Goal: Task Accomplishment & Management: Use online tool/utility

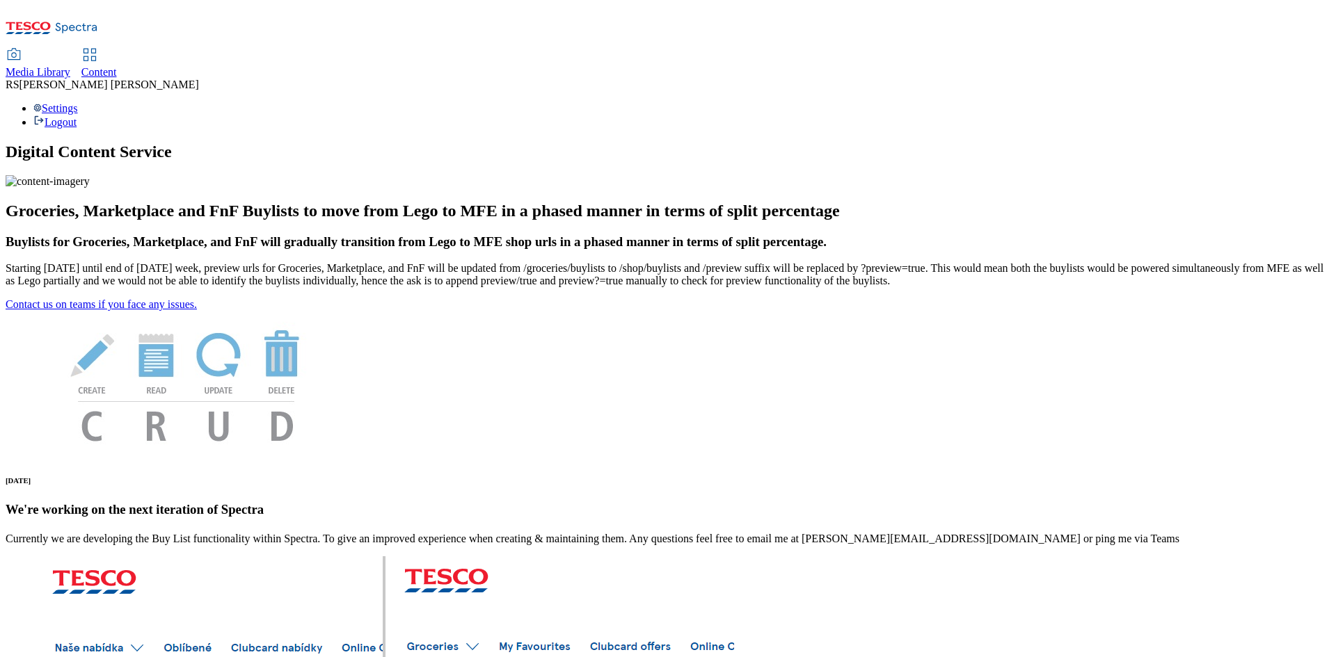
click at [117, 66] on span "Content" at bounding box center [98, 72] width 35 height 12
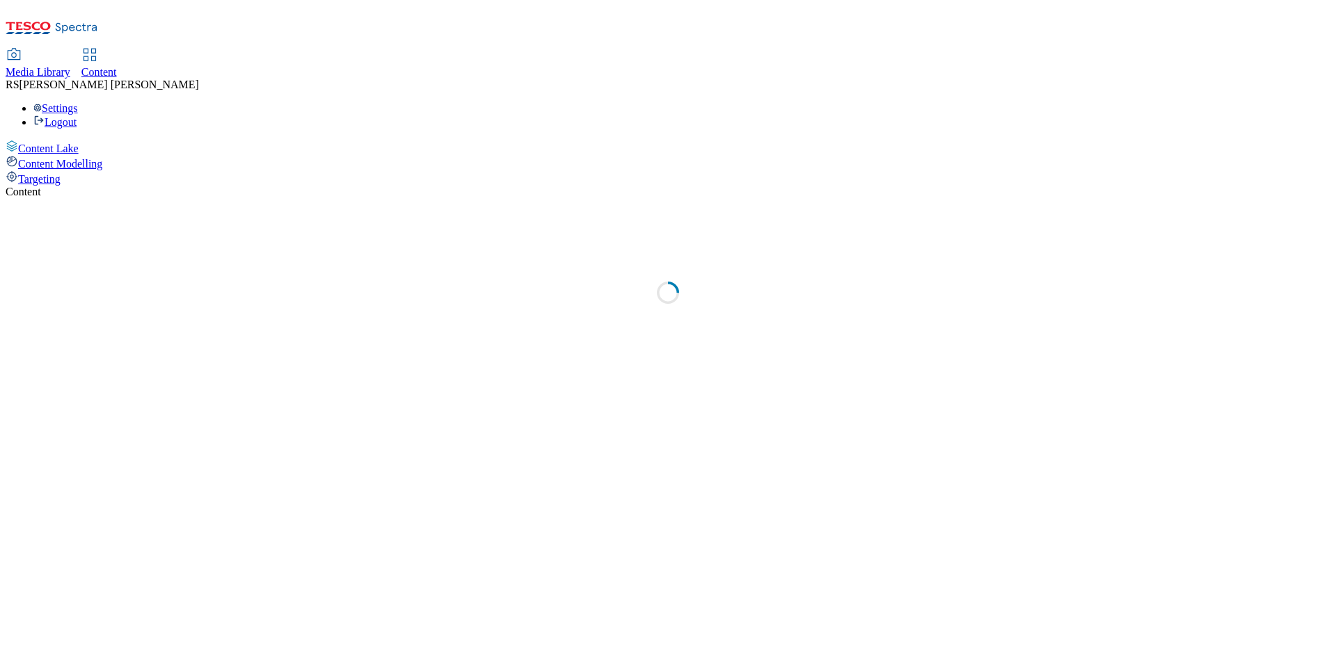
select select "ghs-uk"
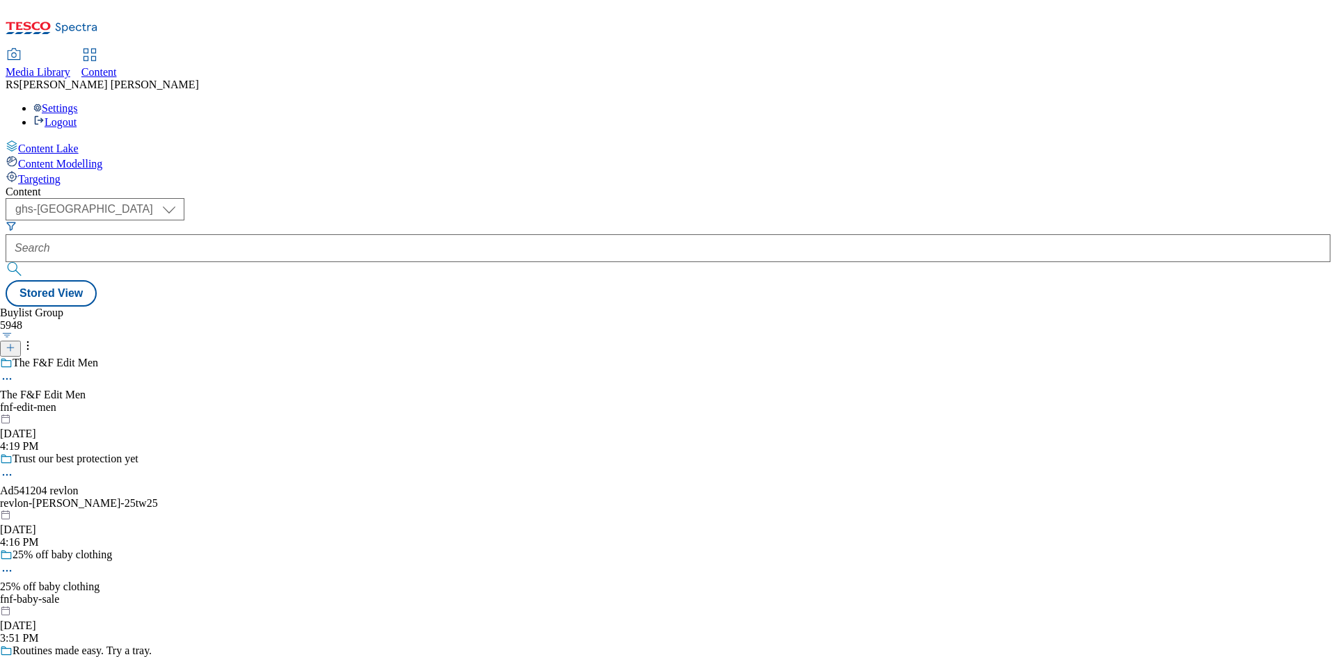
click at [15, 343] on icon at bounding box center [11, 348] width 10 height 10
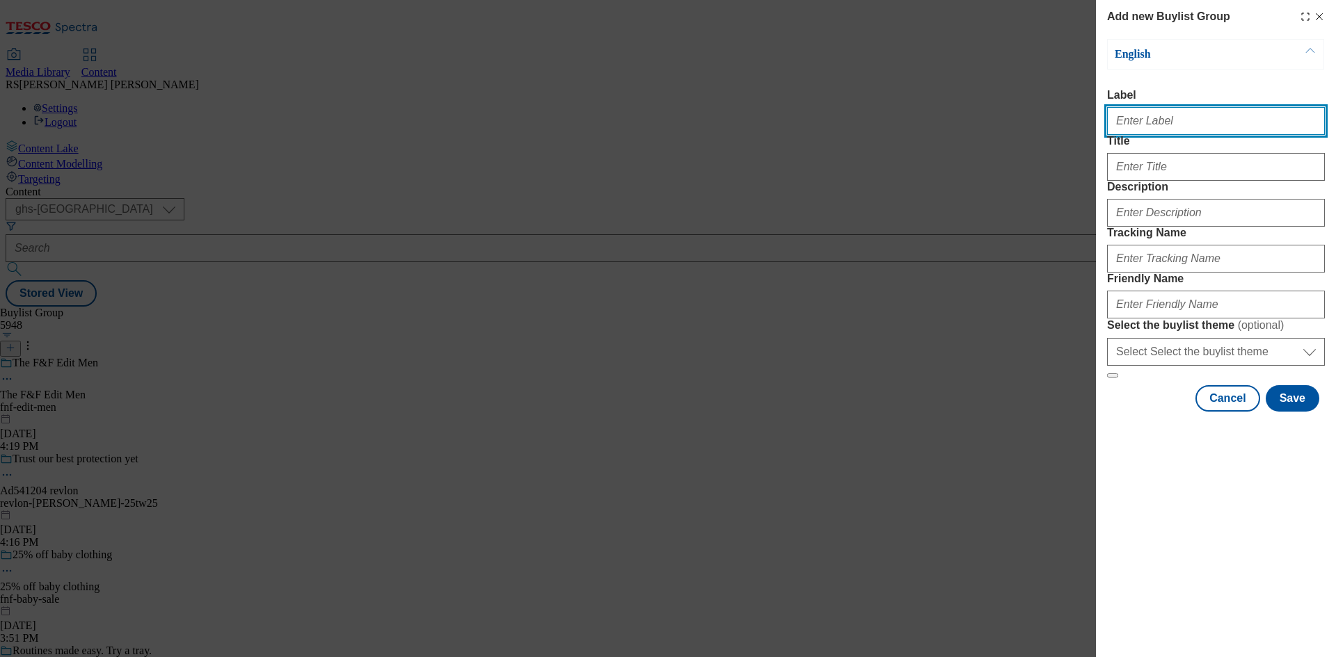
click at [1169, 131] on input "Label" at bounding box center [1216, 121] width 218 height 28
paste input "541629"
type input "Ad541629"
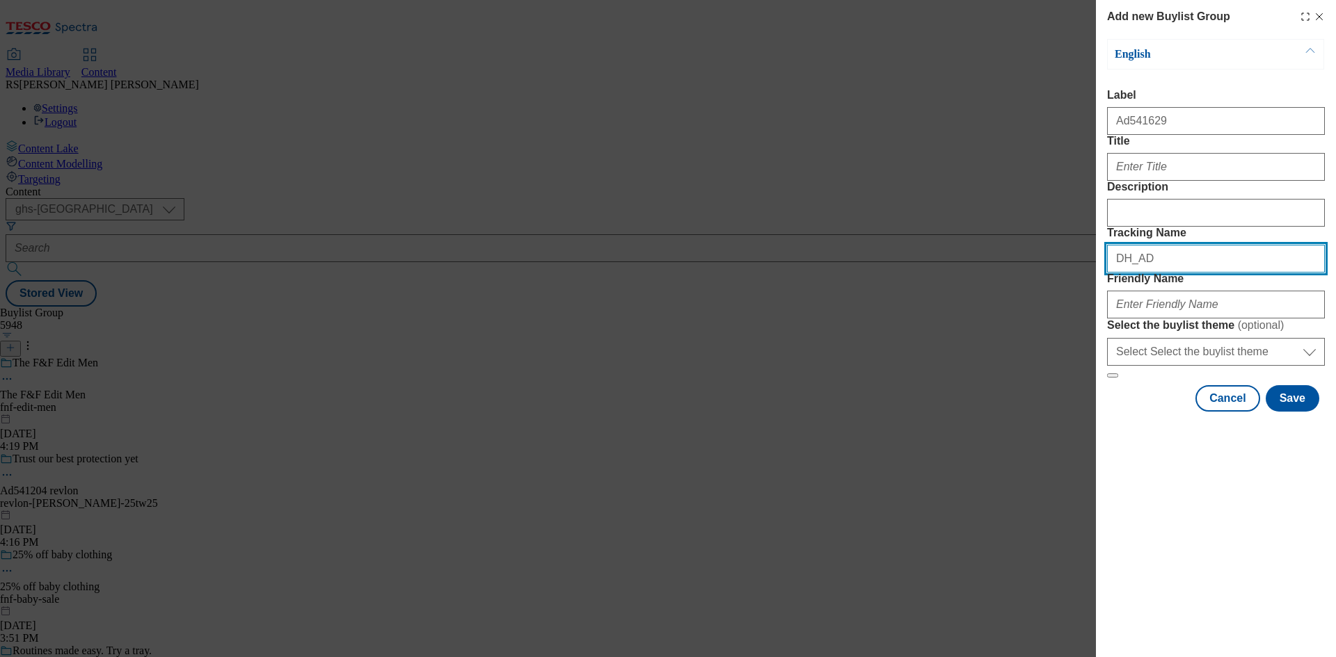
paste input "541629"
type input "DH_AD541629"
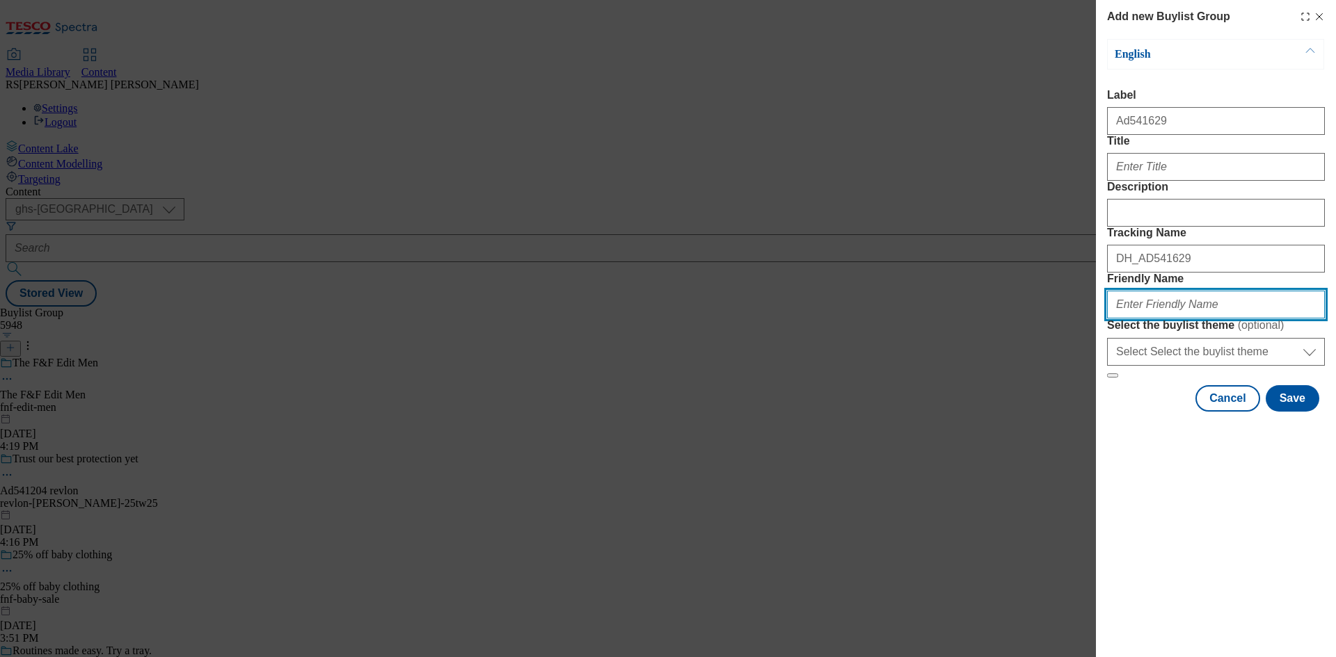
paste input "dr-oetker-chicago-town-25tw30"
type input "dr-oetker-chicago-town-25tw30"
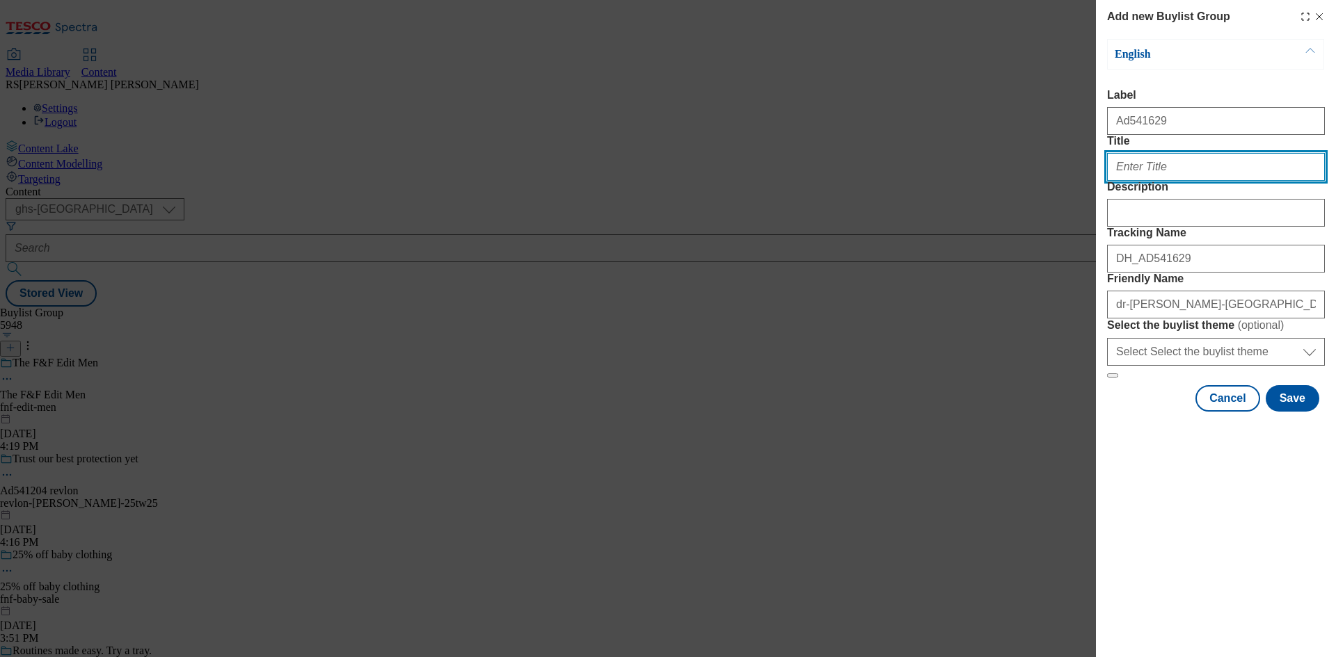
click at [1155, 181] on input "Title" at bounding box center [1216, 167] width 218 height 28
paste input "Feed your urge for golden stuffed crusts"
type input "Feed your urge for golden stuffed crusts"
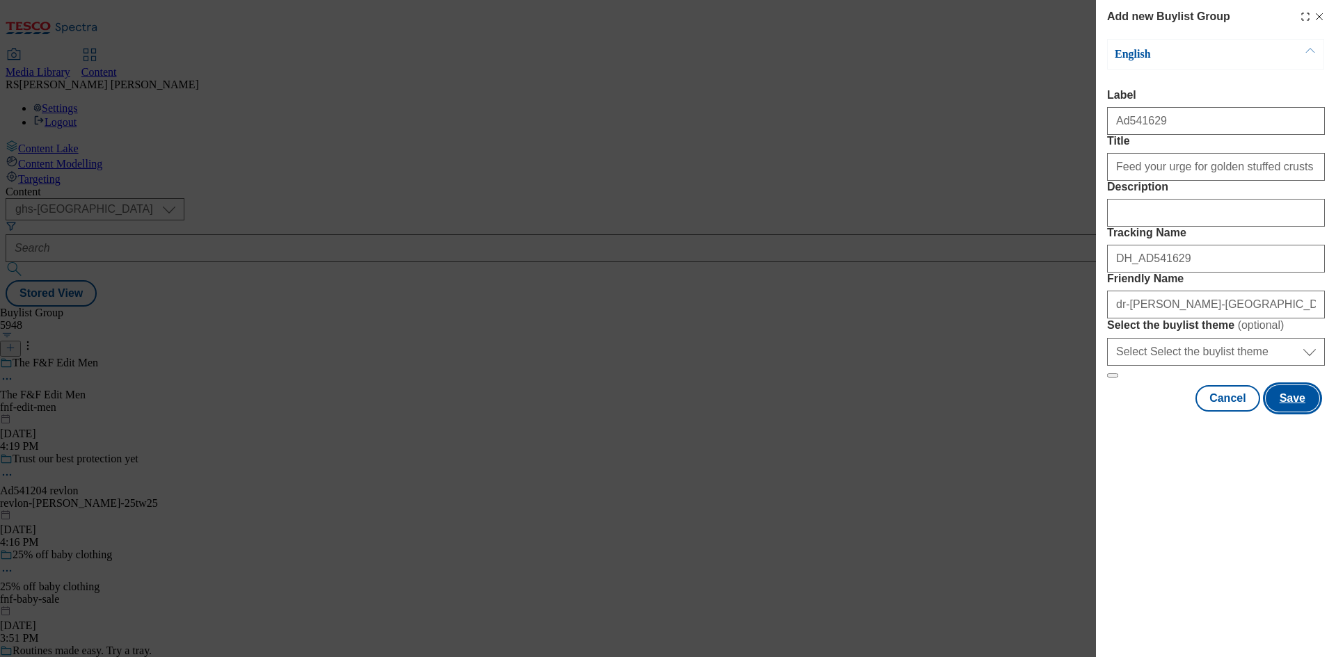
click at [1292, 412] on button "Save" at bounding box center [1292, 398] width 54 height 26
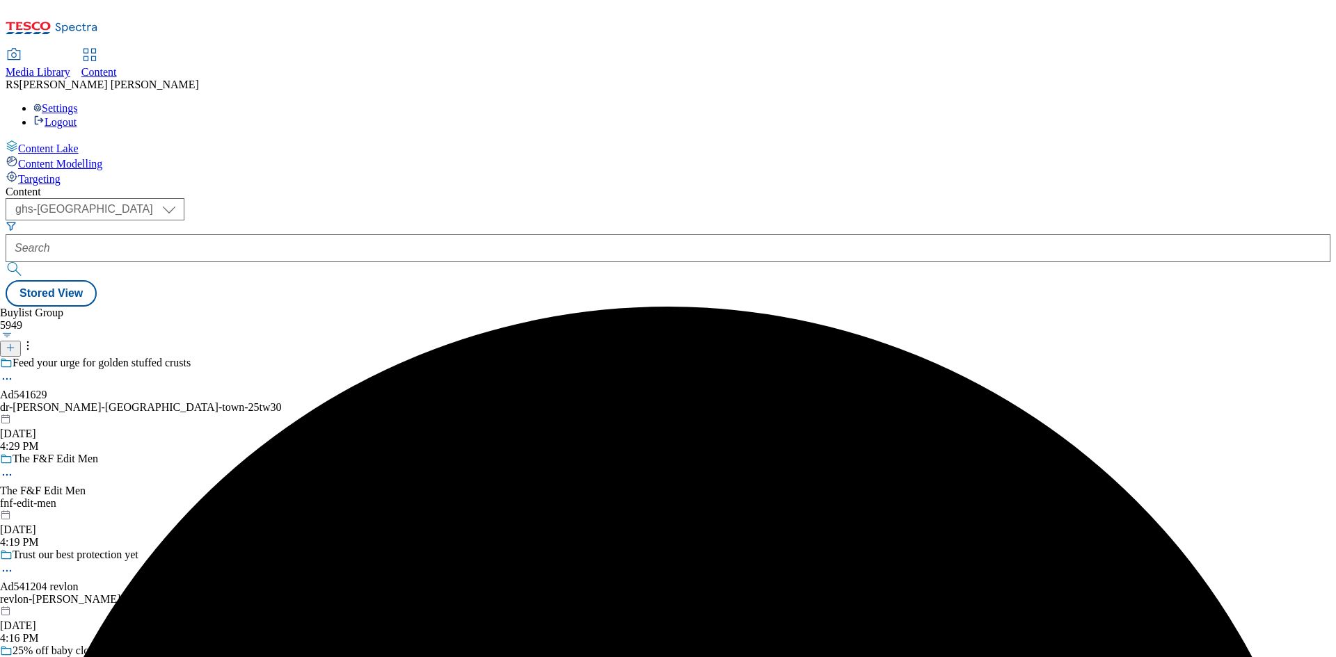
click at [282, 401] on div "dr-oetker-chicago-town-25tw30" at bounding box center [141, 407] width 282 height 13
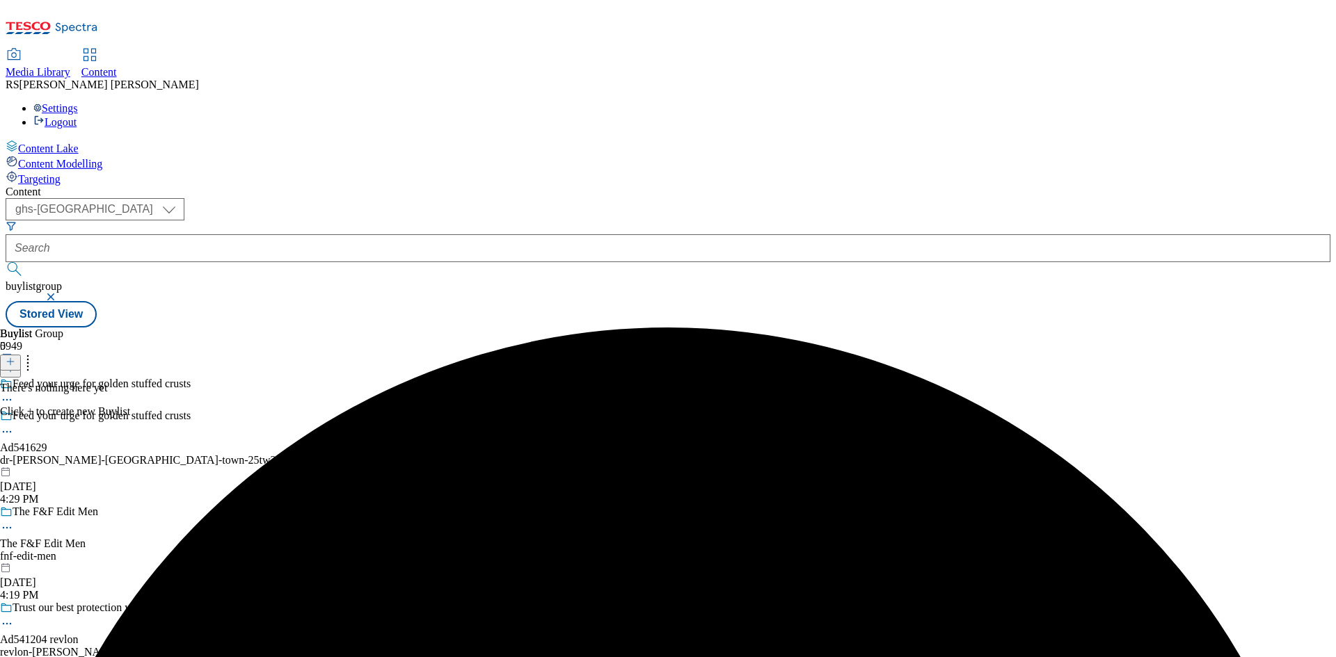
click at [15, 357] on icon at bounding box center [11, 362] width 10 height 10
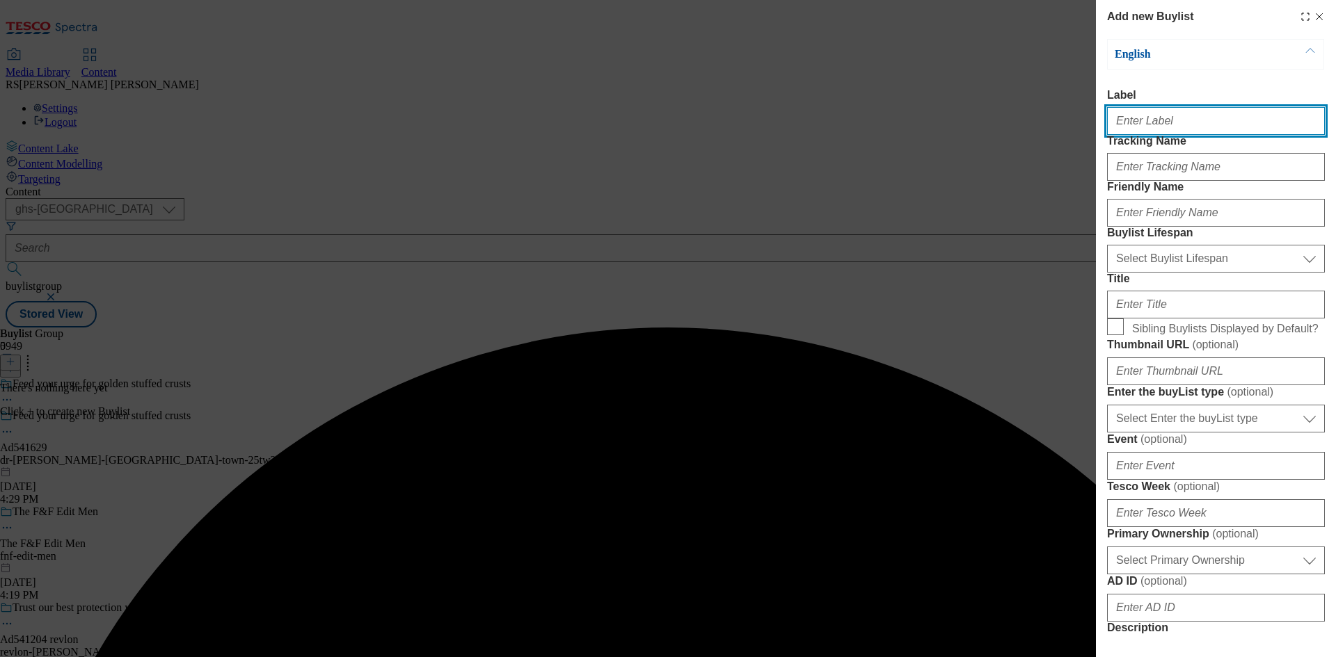
click at [1169, 131] on input "Label" at bounding box center [1216, 121] width 218 height 28
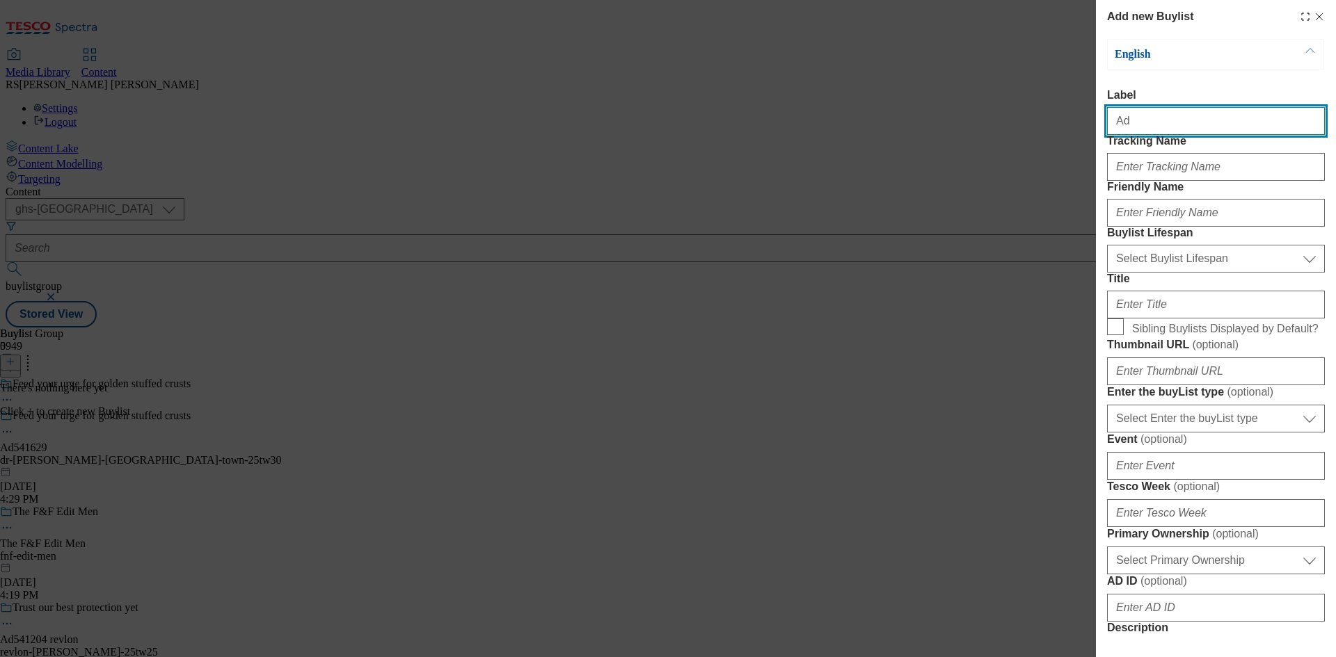
paste input "541629"
type input "Ad541629"
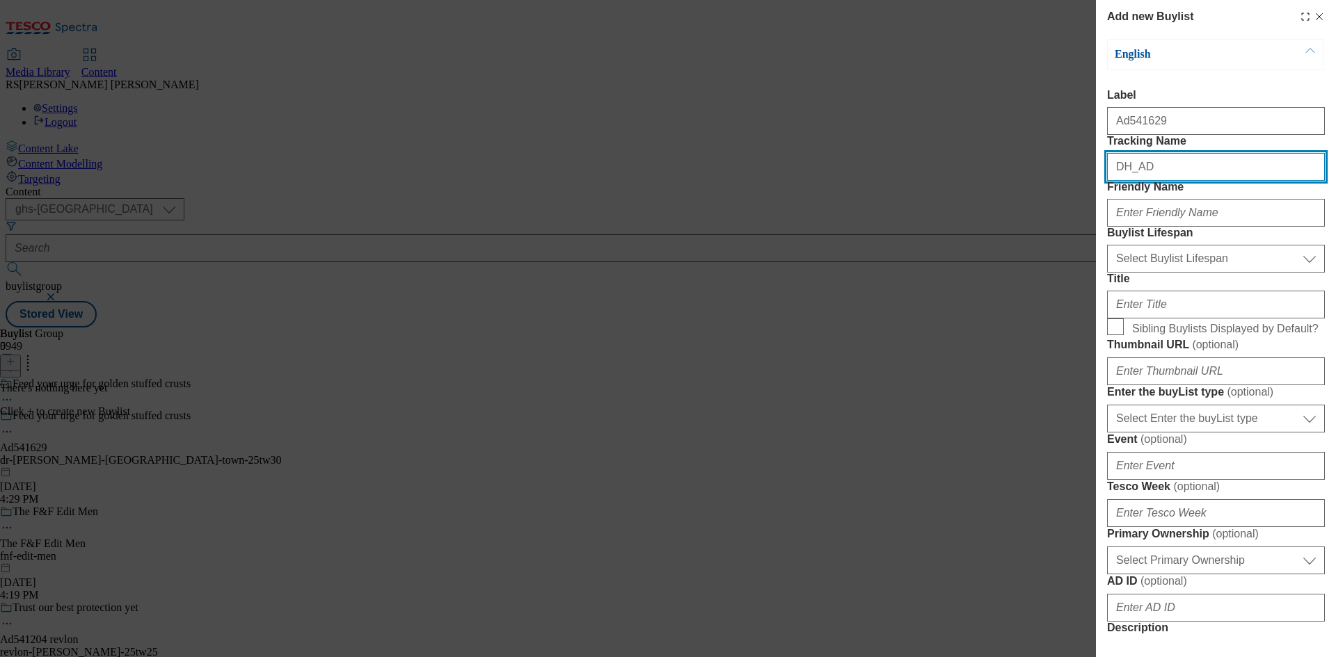
paste input "541629"
type input "DH_AD541629"
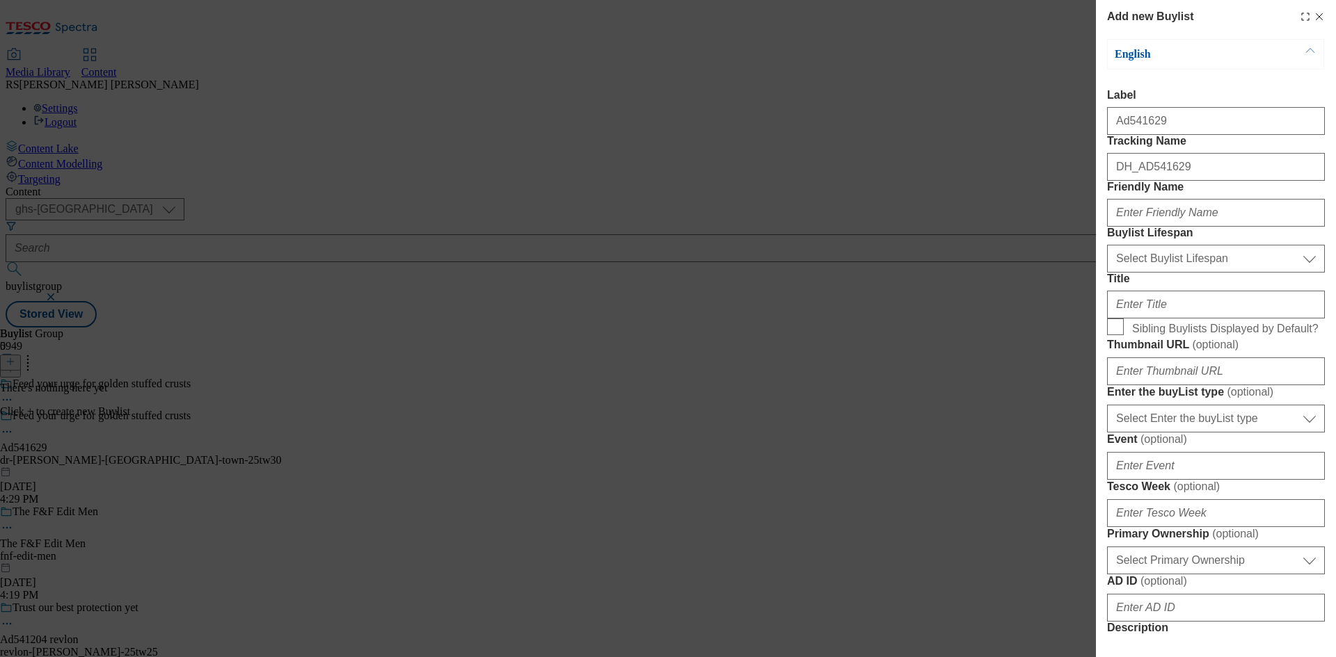
drag, startPoint x: 956, startPoint y: 248, endPoint x: 1000, endPoint y: 264, distance: 45.8
click at [956, 248] on div "Add new Buylist English Label Ad541629 Tracking Name DH_AD541629 Friendly Name …" at bounding box center [668, 328] width 1336 height 657
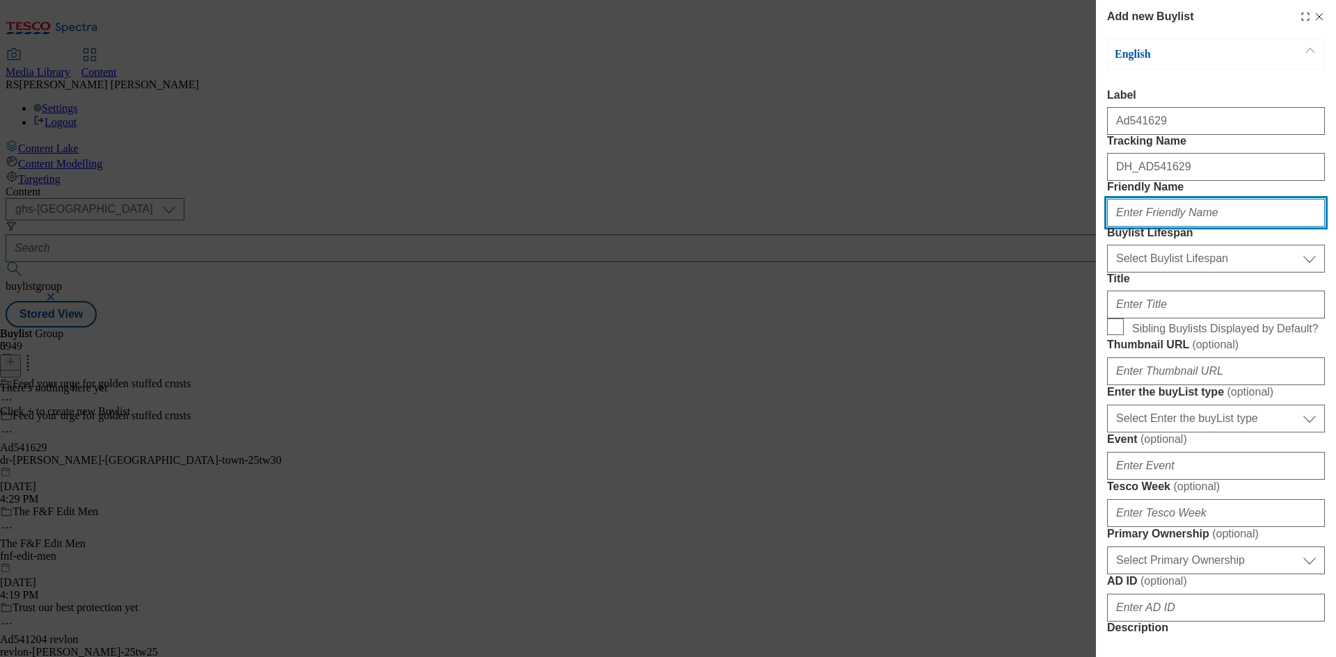
click at [1133, 227] on input "Friendly Name" at bounding box center [1216, 213] width 218 height 28
paste input "dr-oetker"
type input "dr-oetker"
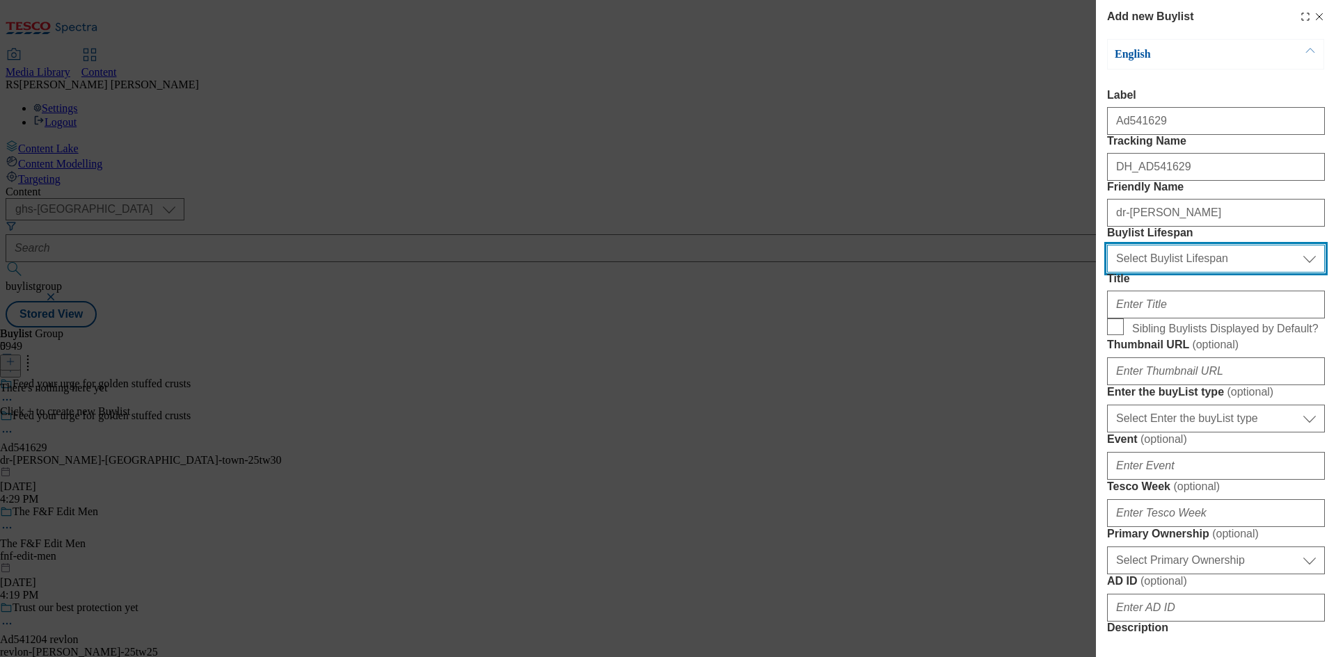
click at [1171, 273] on select "Select Buylist Lifespan evergreen seasonal tactical" at bounding box center [1216, 259] width 218 height 28
select select "tactical"
click at [1107, 273] on select "Select Buylist Lifespan evergreen seasonal tactical" at bounding box center [1216, 259] width 218 height 28
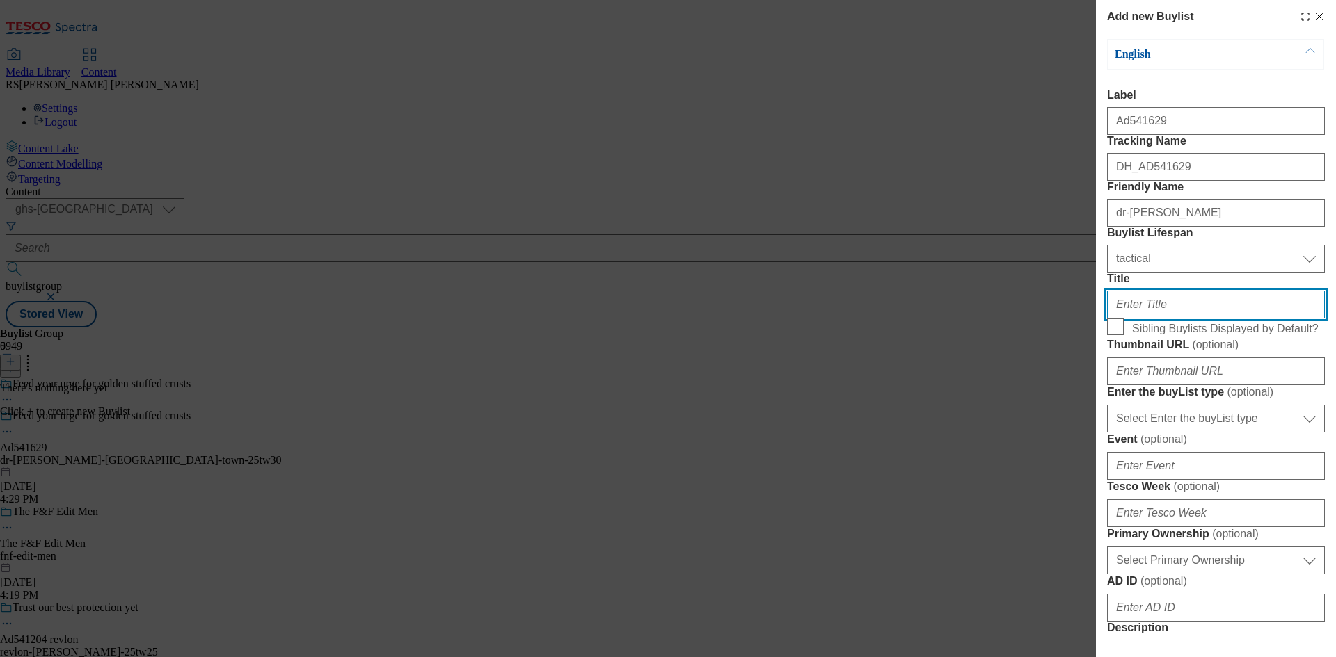
click at [1168, 319] on input "Title" at bounding box center [1216, 305] width 218 height 28
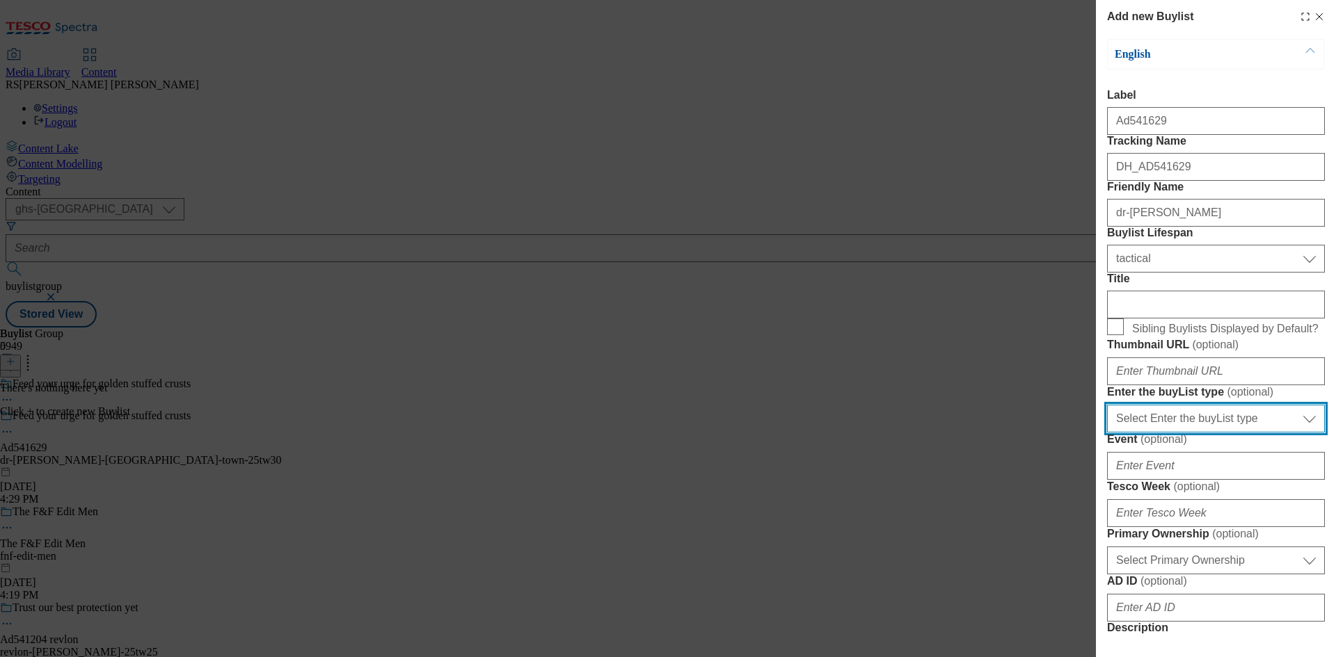
click at [1206, 433] on select "Select Enter the buyList type event supplier funded long term >4 weeks supplier…" at bounding box center [1216, 419] width 218 height 28
select select "supplier funded short term 1-3 weeks"
click at [1107, 433] on select "Select Enter the buyList type event supplier funded long term >4 weeks supplier…" at bounding box center [1216, 419] width 218 height 28
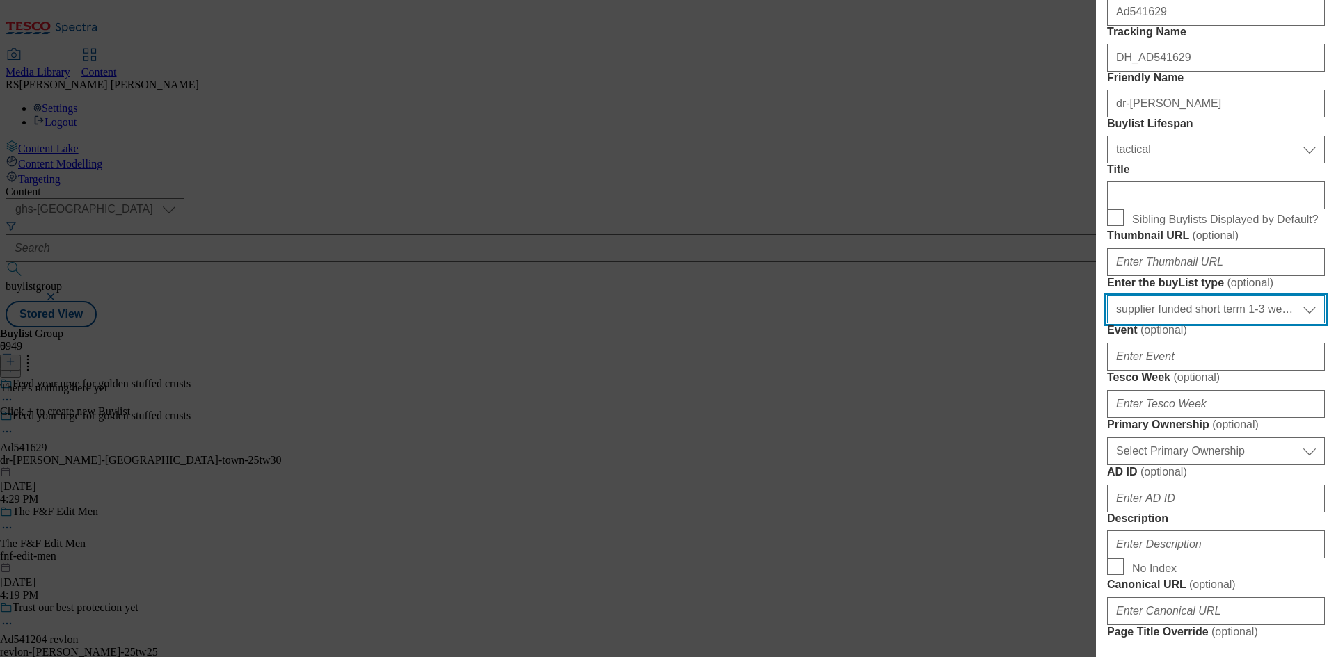
scroll to position [348, 0]
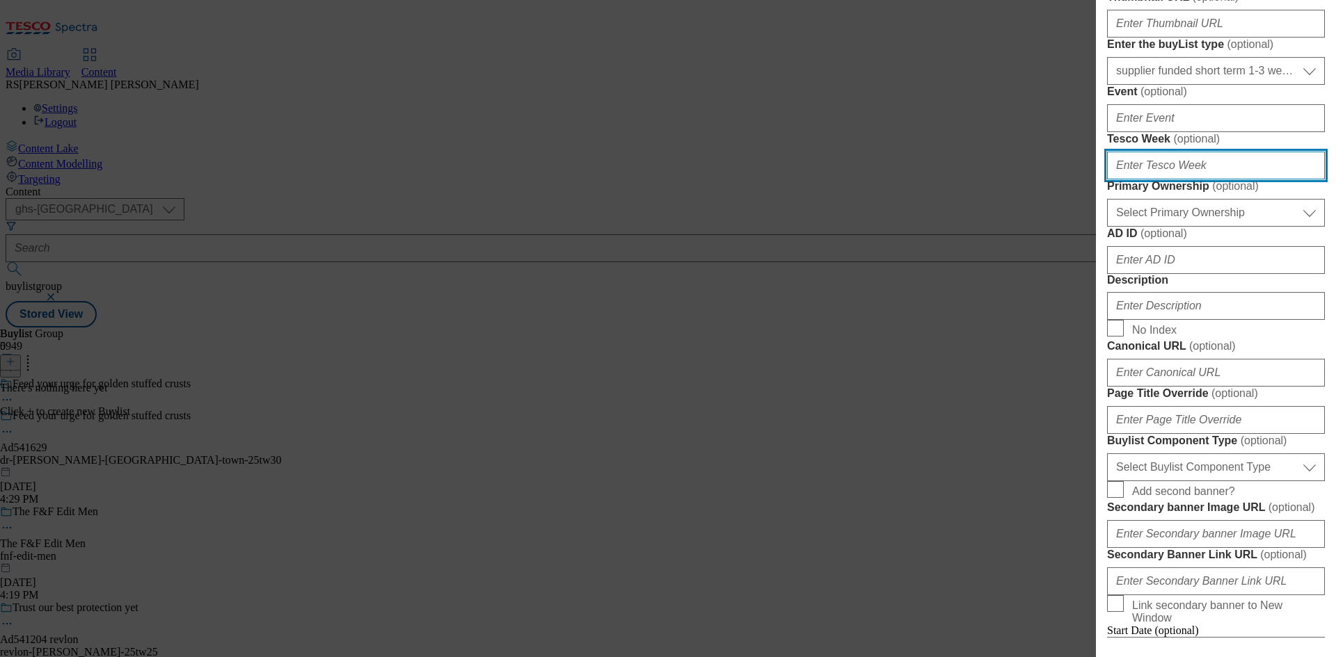
click at [1199, 179] on input "Tesco Week ( optional )" at bounding box center [1216, 166] width 218 height 28
type input "30"
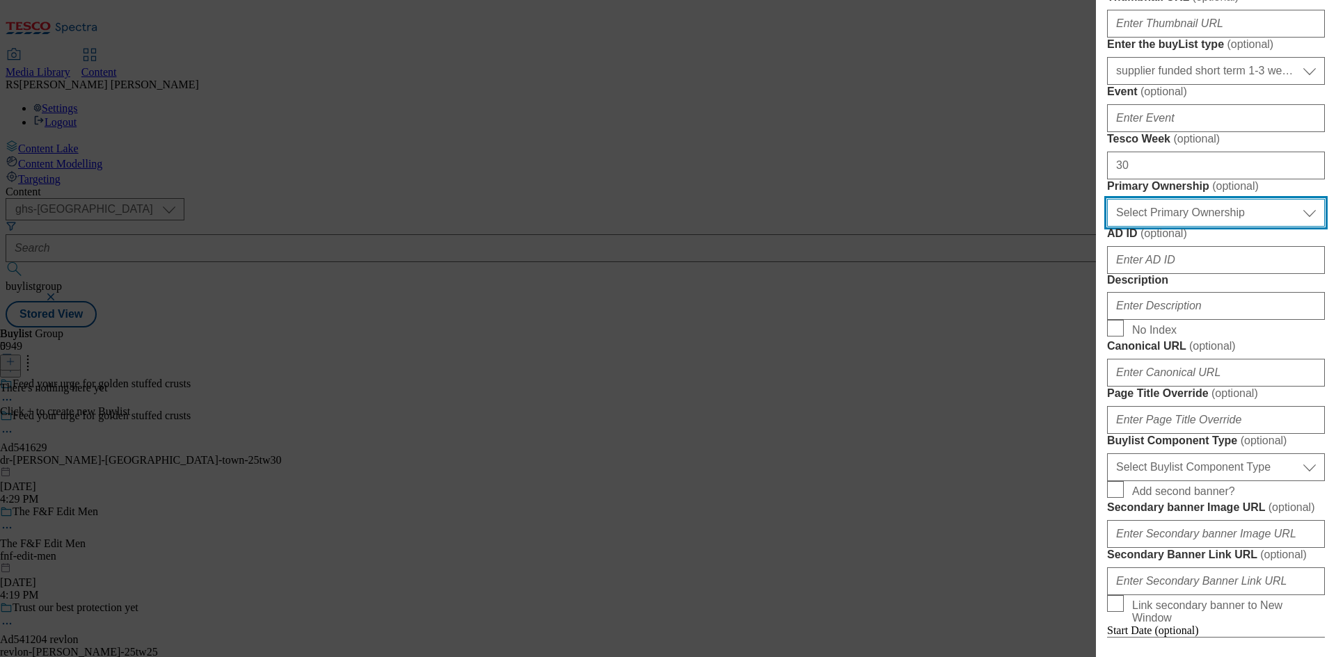
select select "dunnhumby"
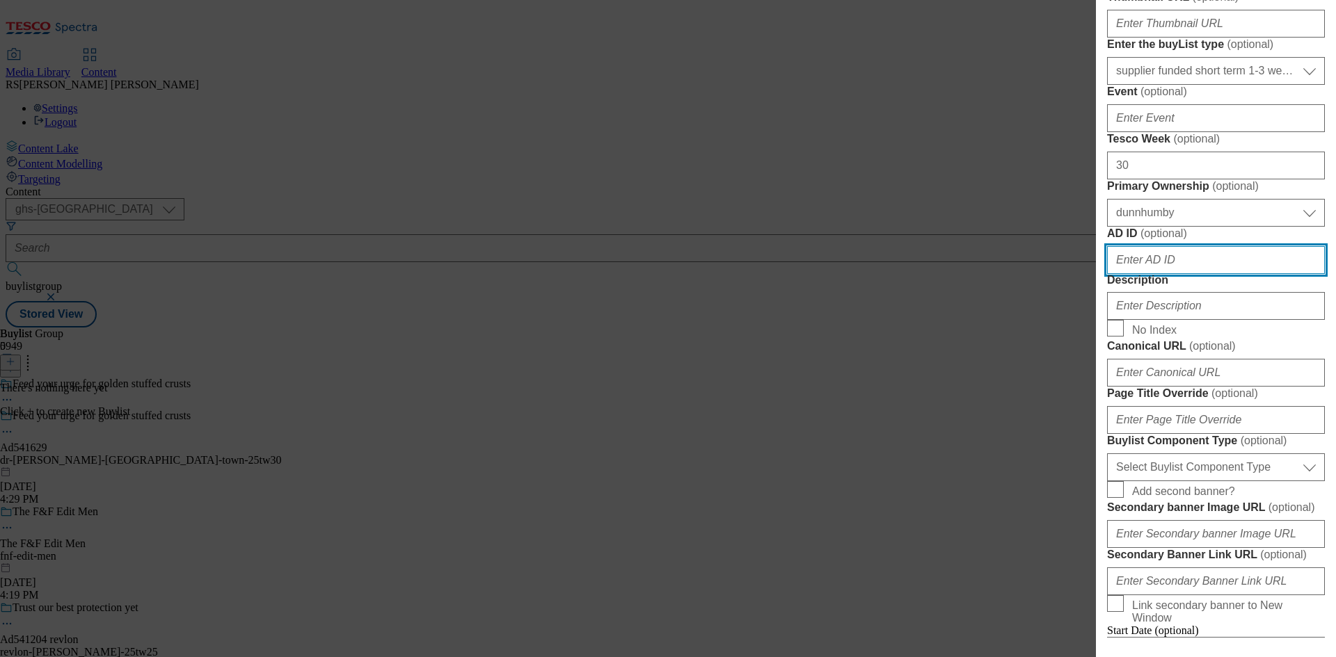
paste input "541629"
type input "541629"
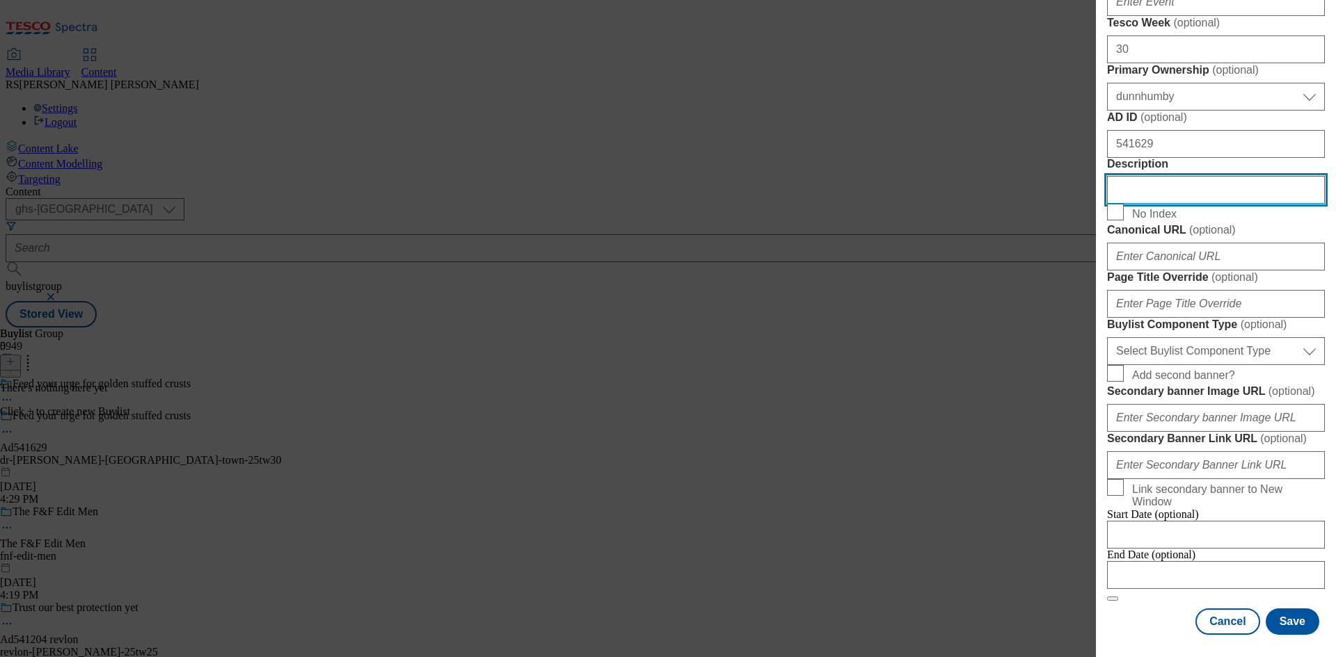
scroll to position [765, 0]
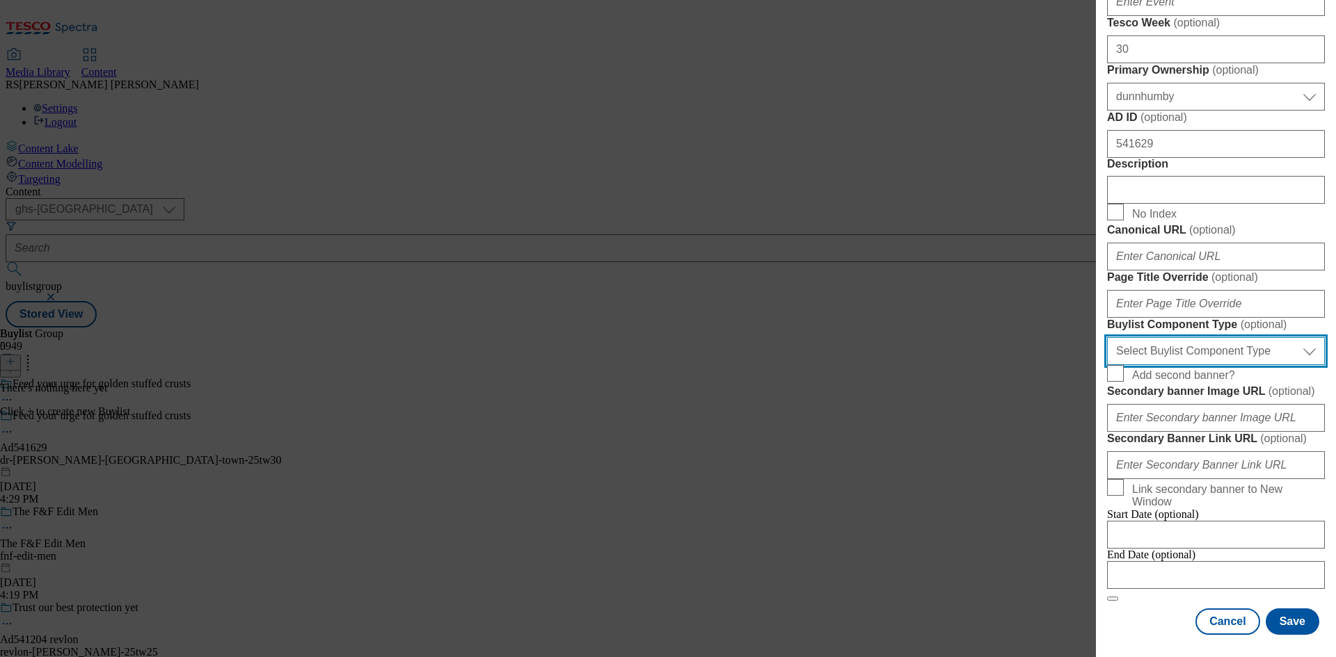
click at [1238, 365] on select "Select Buylist Component Type Banner Competition Header Meal" at bounding box center [1216, 351] width 218 height 28
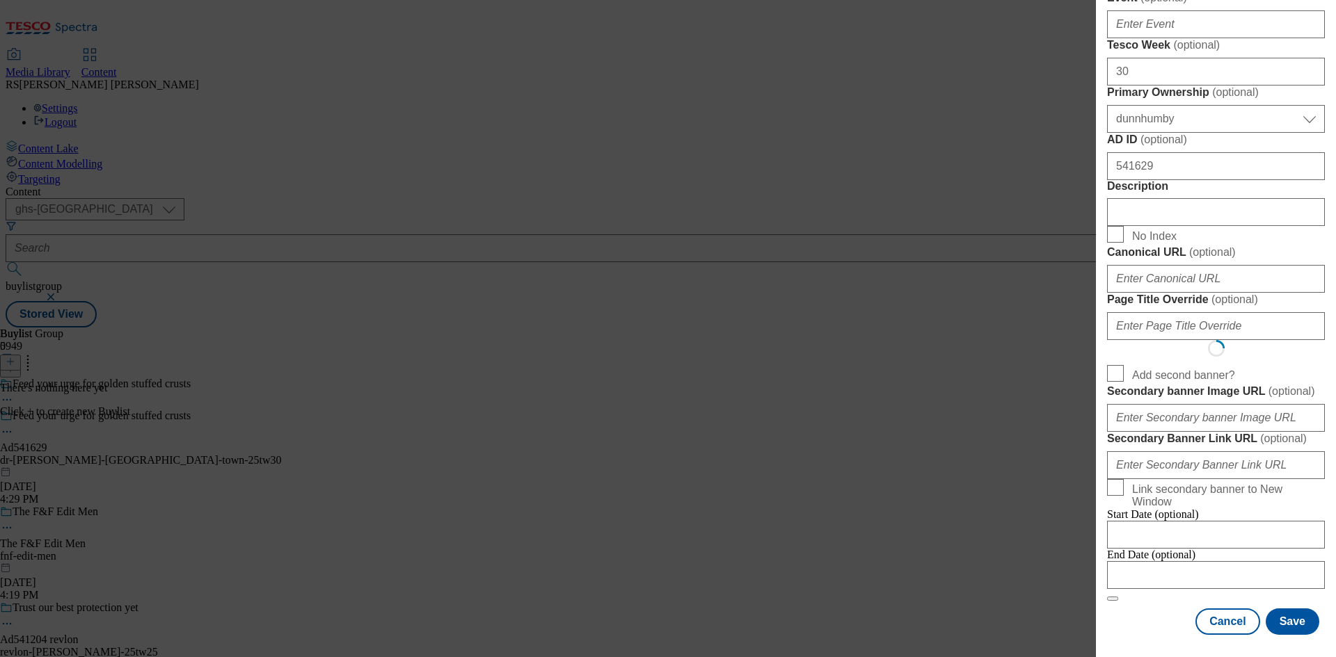
select select "Banner"
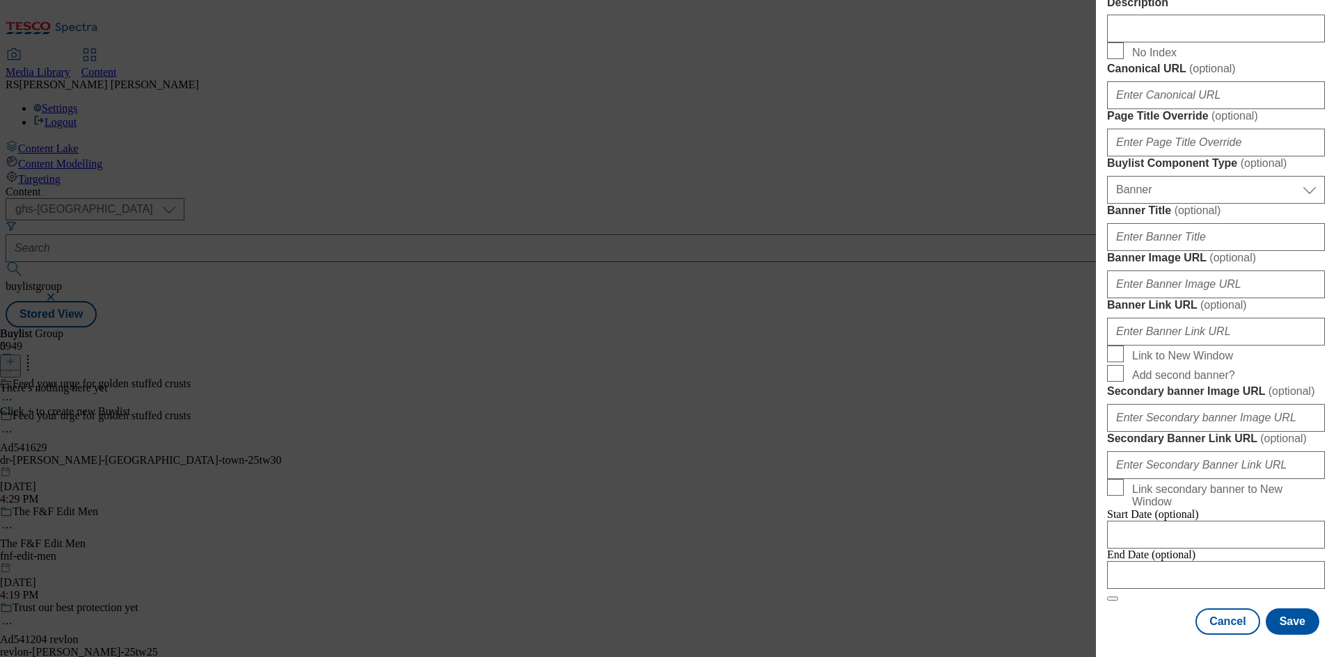
scroll to position [1219, 0]
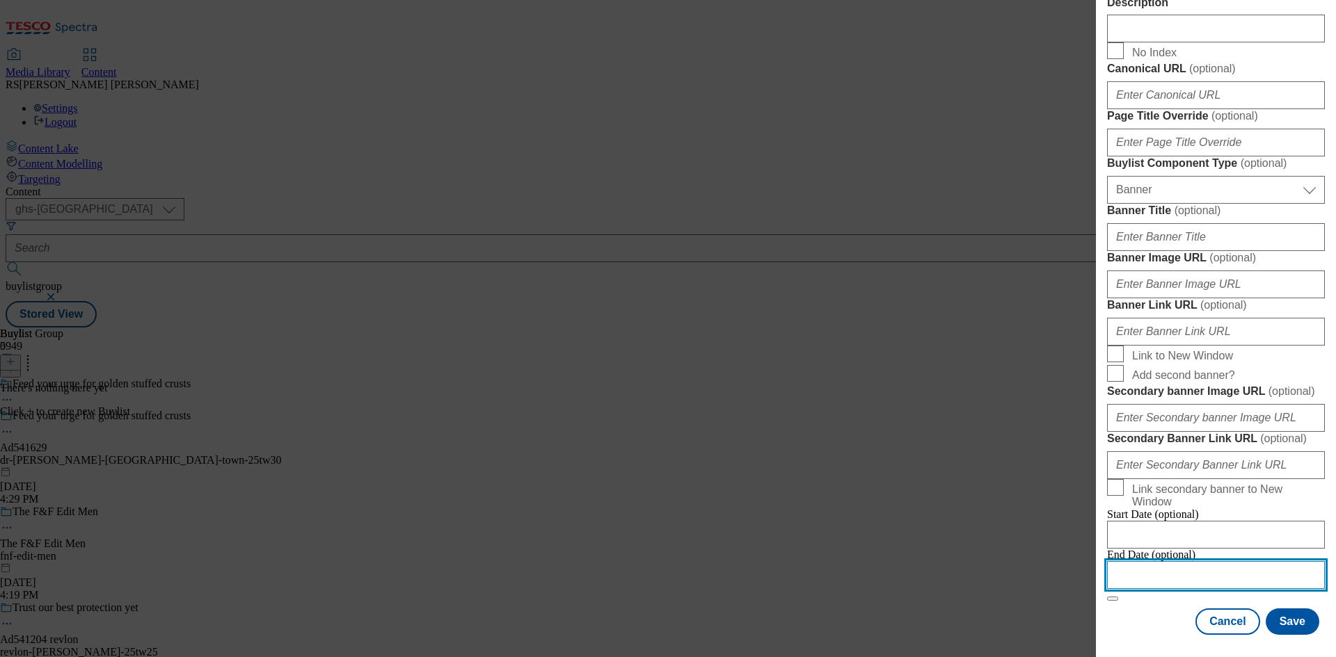
click at [1197, 561] on input "Modal" at bounding box center [1216, 575] width 218 height 28
select select "2025"
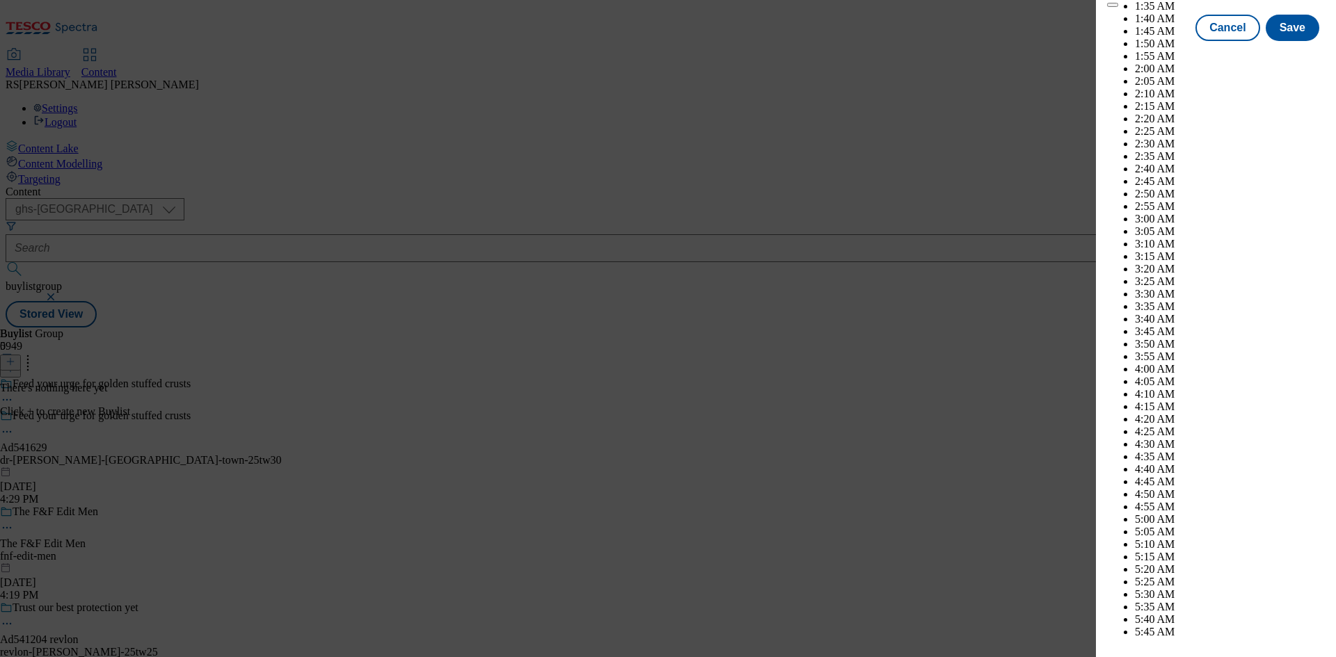
scroll to position [5087, 0]
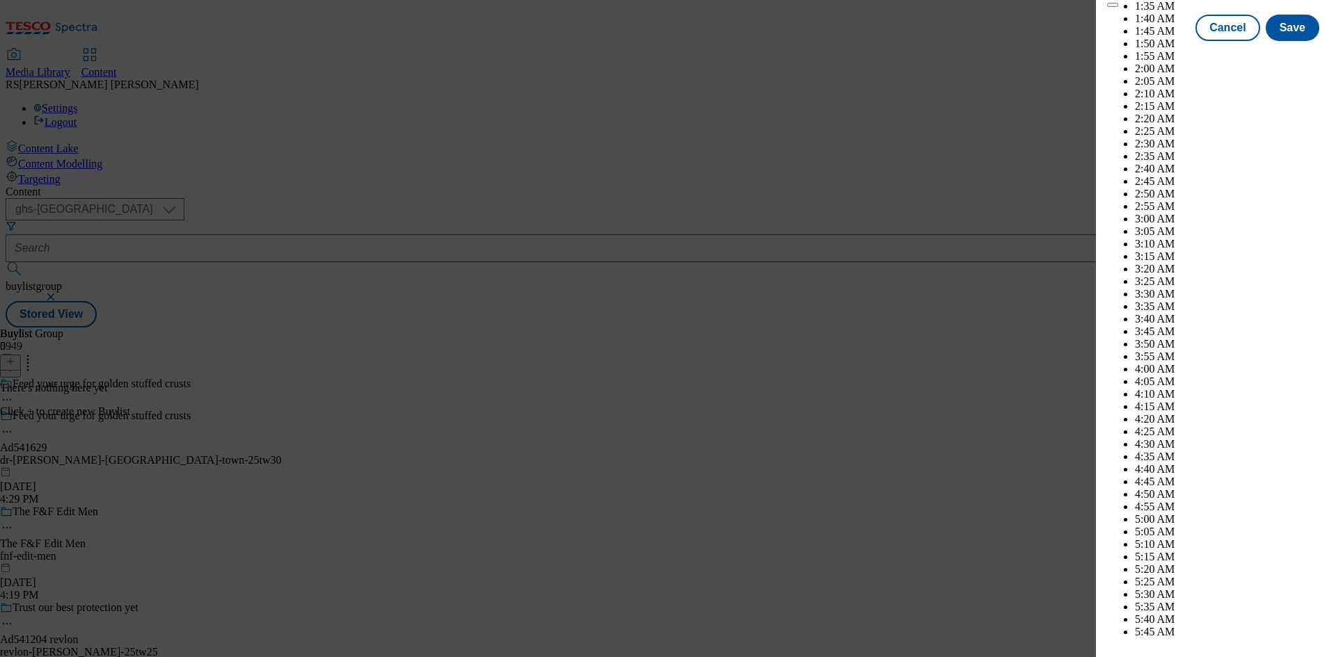
select select "December"
click at [1286, 54] on button "Save" at bounding box center [1292, 40] width 54 height 26
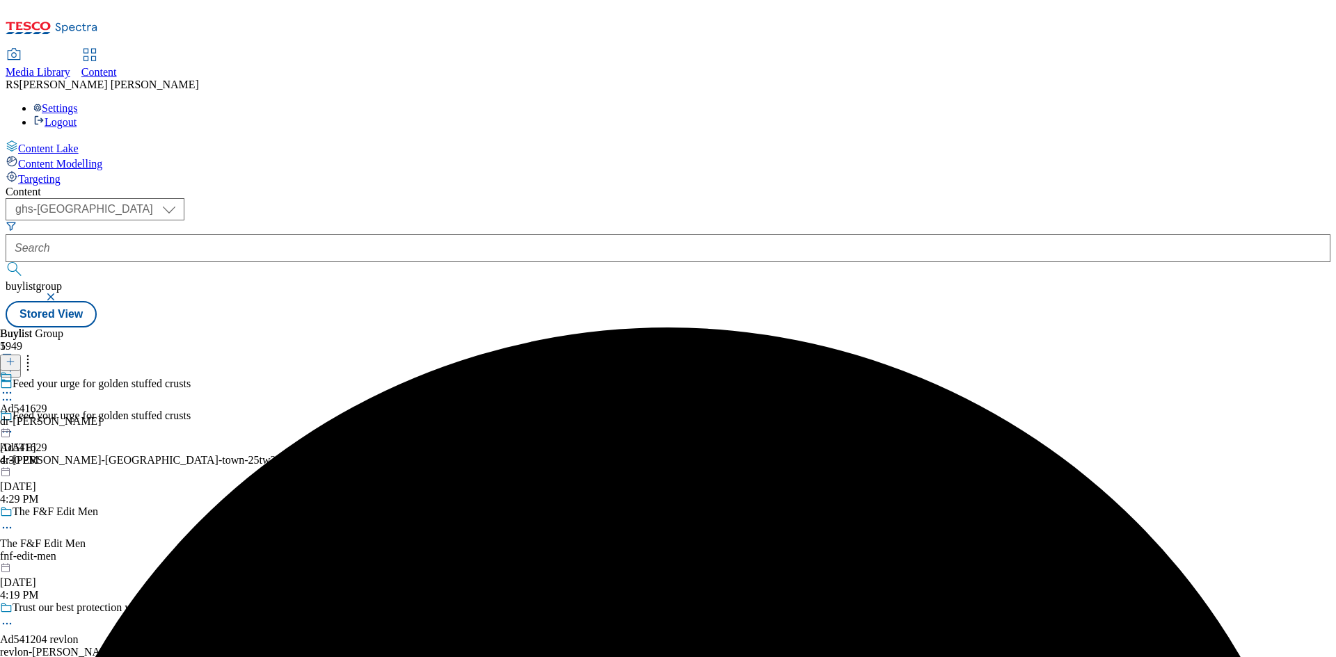
click at [101, 415] on div "dr-oetker" at bounding box center [50, 421] width 101 height 13
click at [15, 357] on icon at bounding box center [11, 362] width 10 height 10
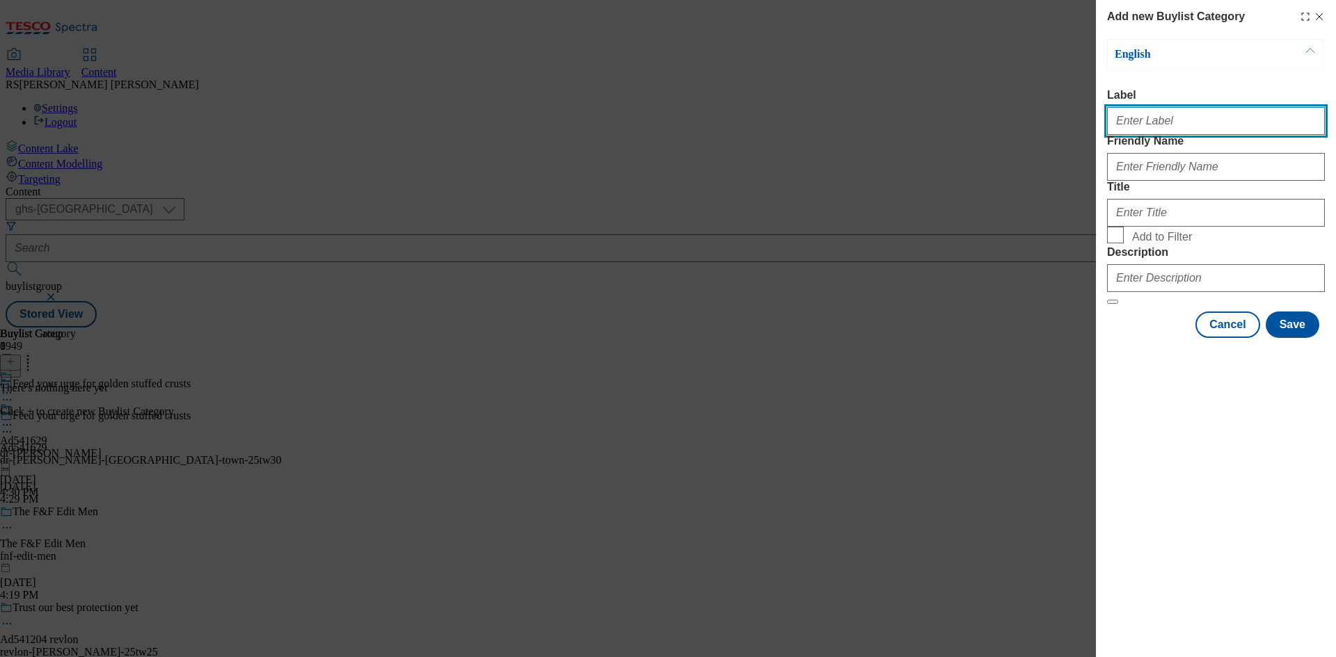
click at [1187, 125] on input "Label" at bounding box center [1216, 121] width 218 height 28
paste input "541629"
type input "Ad541629"
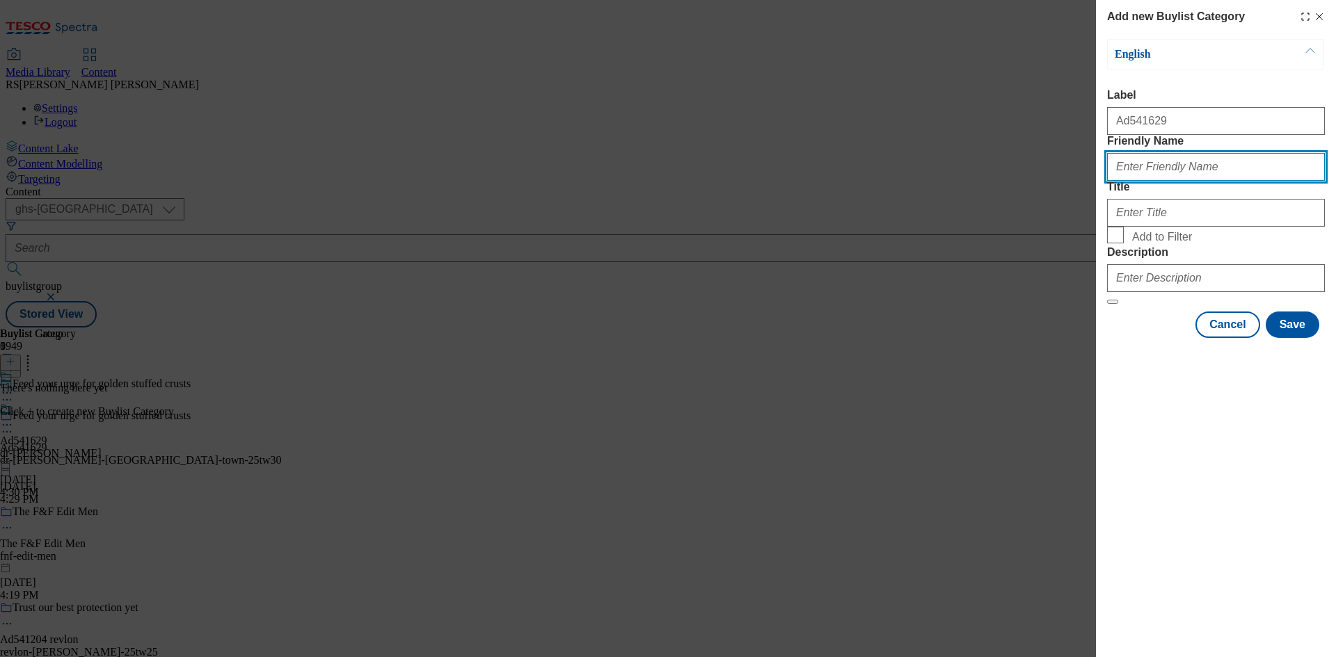
click at [1169, 181] on input "Friendly Name" at bounding box center [1216, 167] width 218 height 28
paste input "dr-oetker-chicago-town"
type input "dr-oetker-chicago-town"
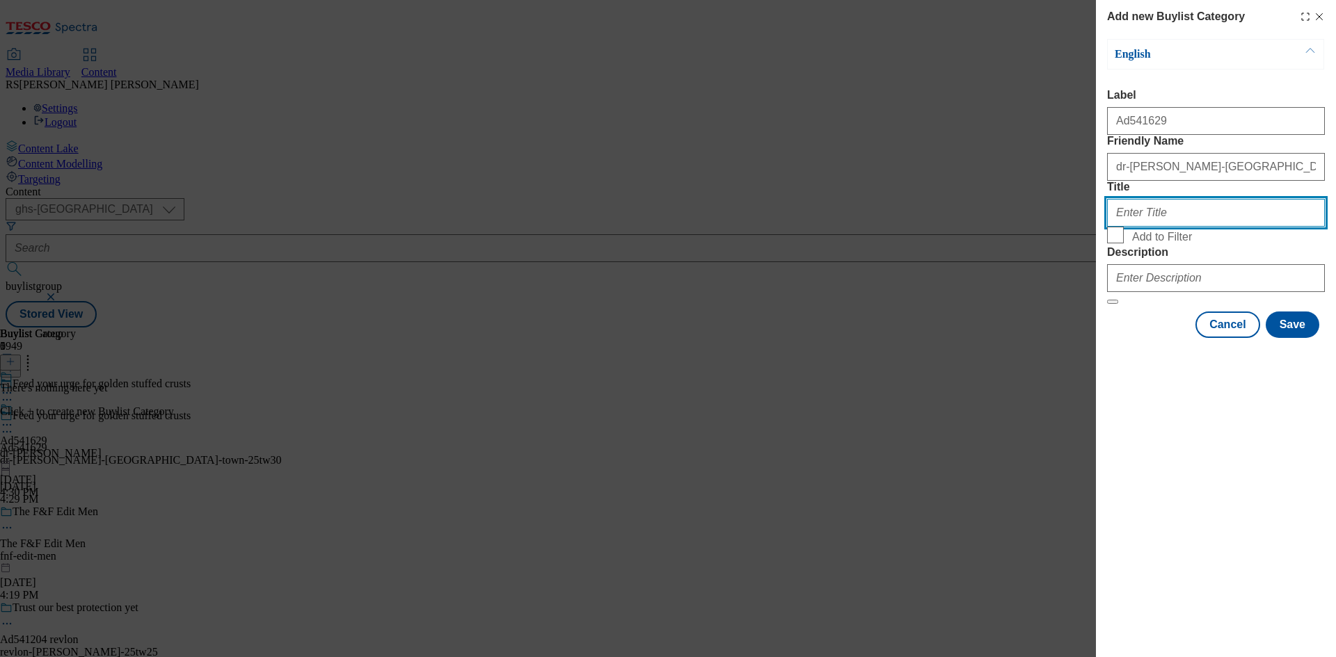
paste input "Dr Oetker"
type input "Dr Oetker"
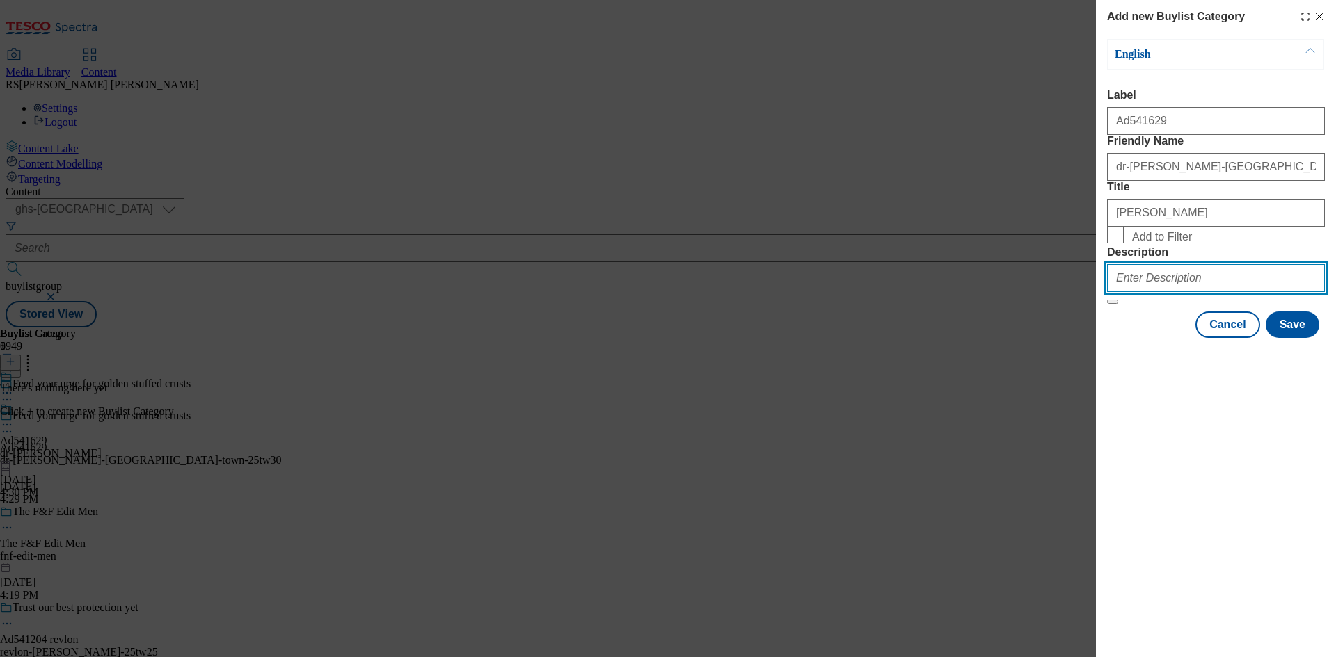
click at [1199, 292] on input "Description" at bounding box center [1216, 278] width 218 height 28
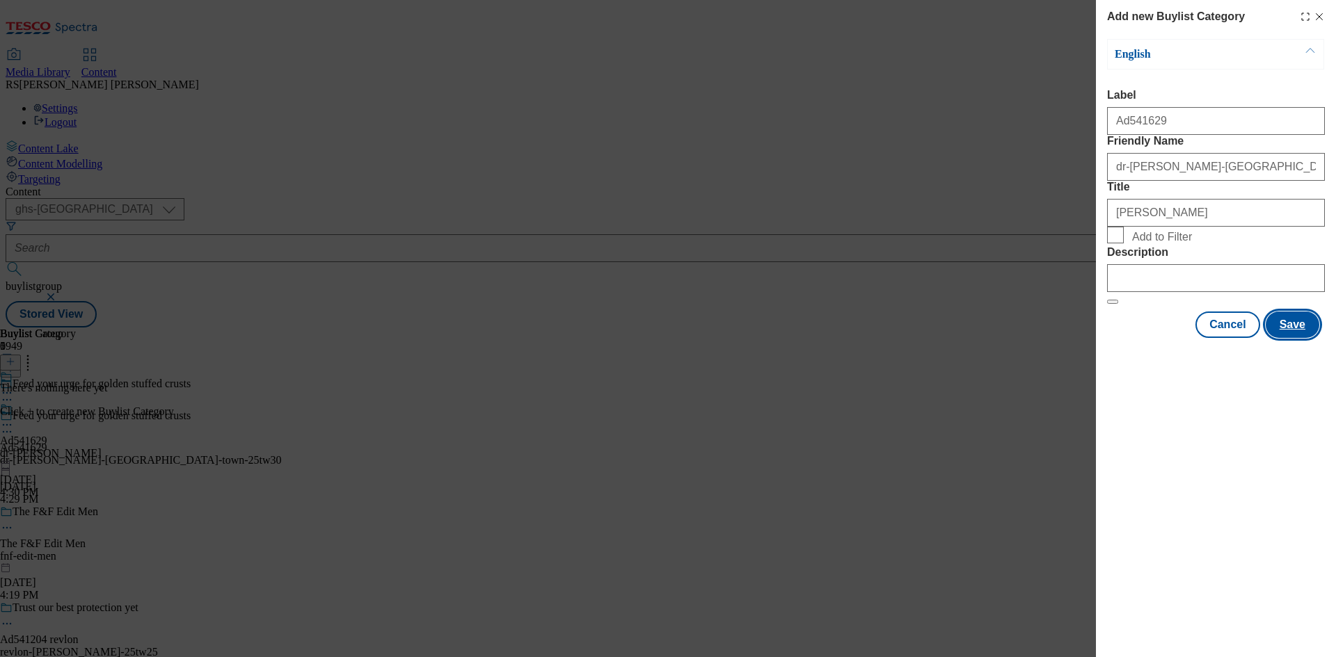
click at [1292, 338] on button "Save" at bounding box center [1292, 325] width 54 height 26
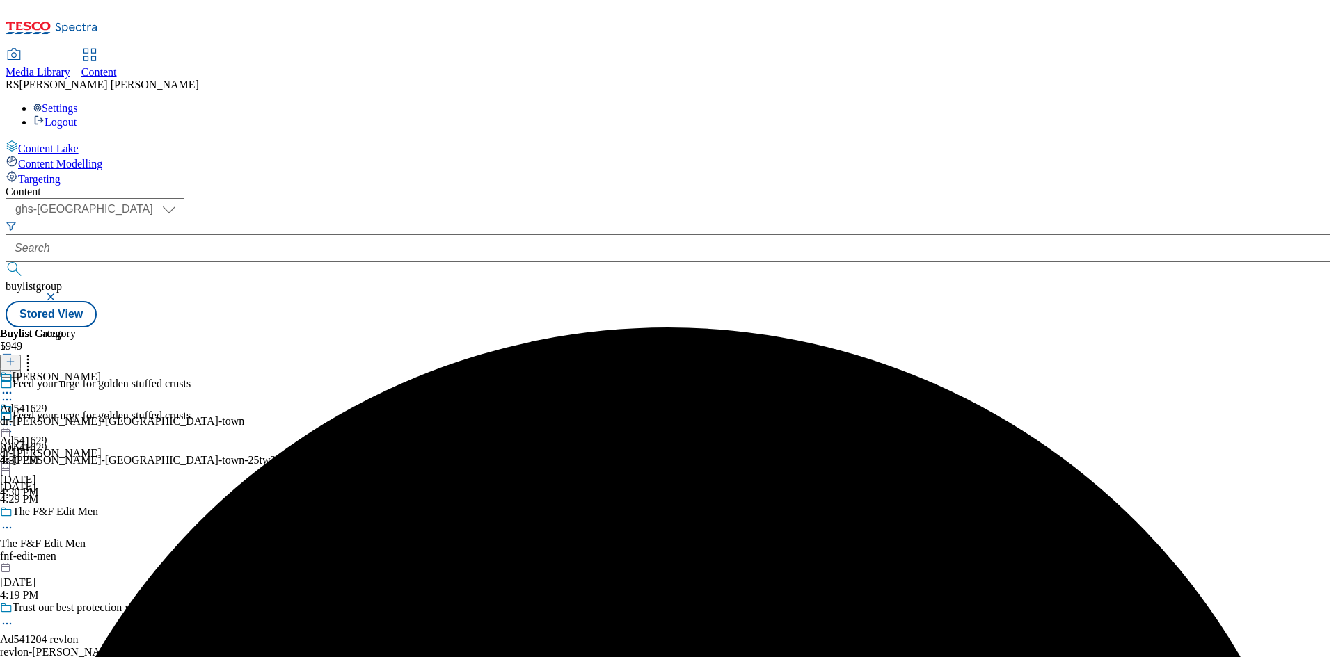
click at [244, 415] on div "dr-oetker-chicago-town" at bounding box center [122, 421] width 244 height 13
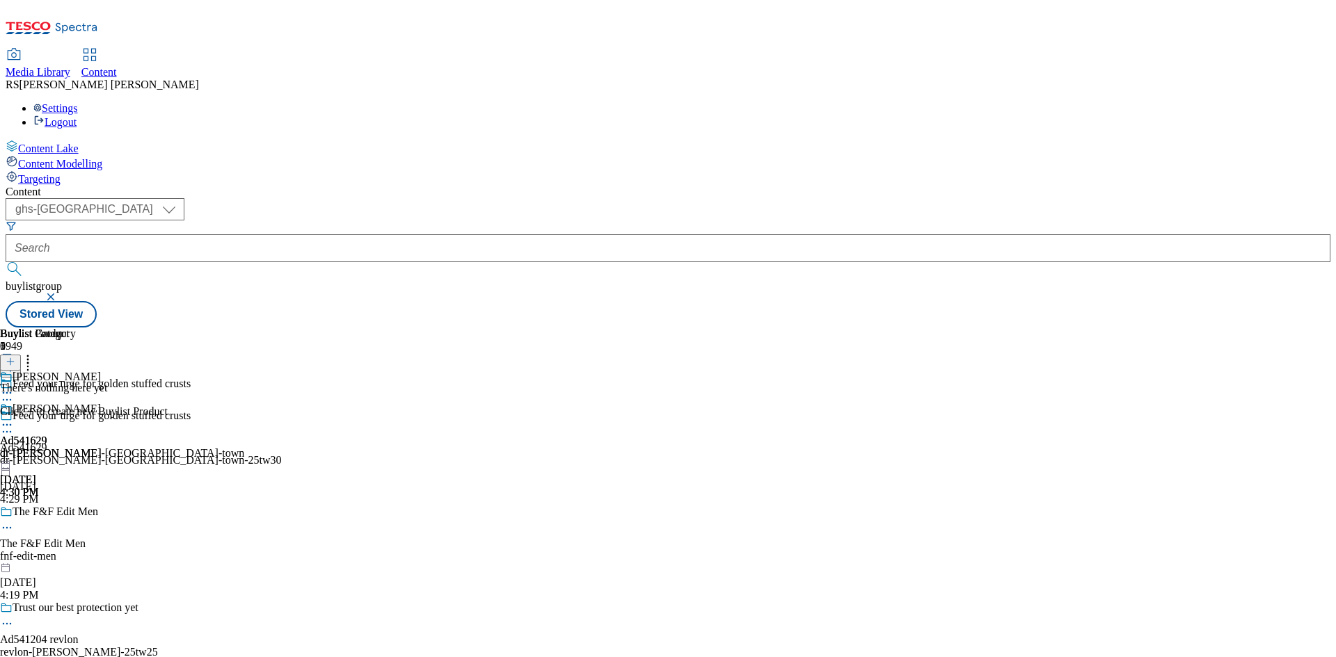
click at [15, 357] on icon at bounding box center [11, 362] width 10 height 10
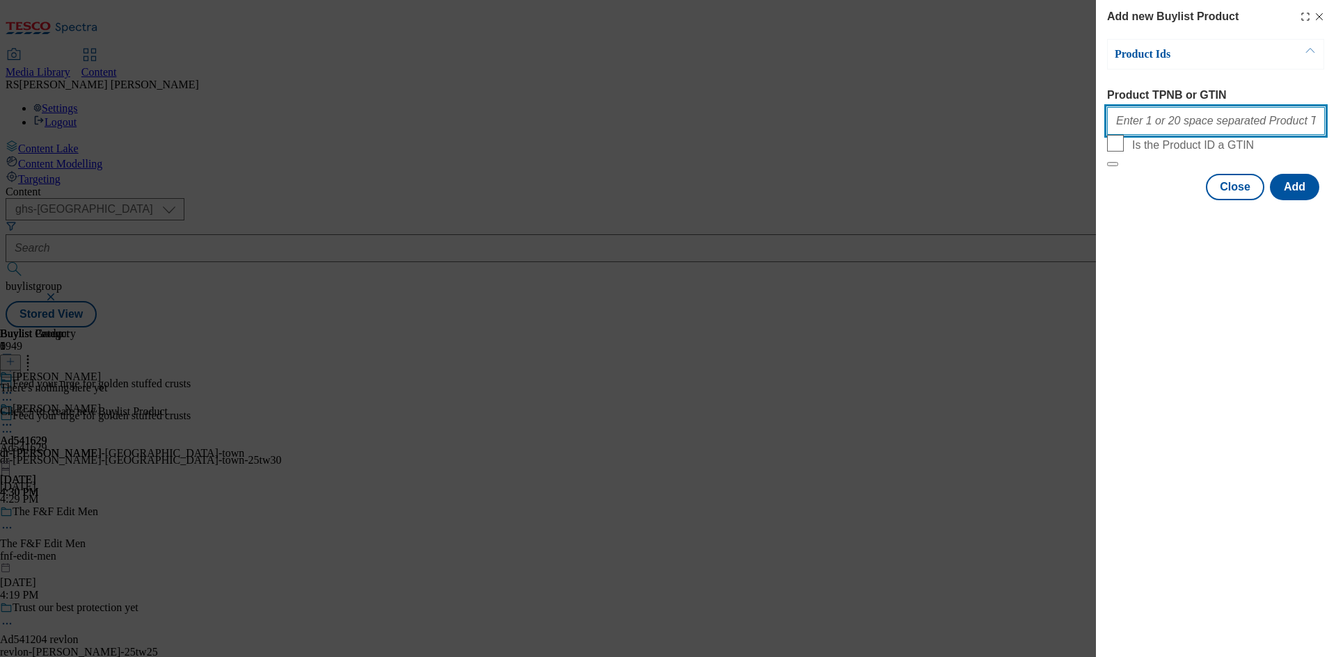
drag, startPoint x: 1205, startPoint y: 122, endPoint x: 1260, endPoint y: 186, distance: 84.8
click at [1205, 122] on input "Product TPNB or GTIN" at bounding box center [1216, 121] width 218 height 28
paste input "96403028 63985108 63985114 93606755 86437222 87181913 93885620 87224426 9131585…"
type input "96403028 63985108 63985114 93606755 86437222 87181913 93885620 87224426 9131585…"
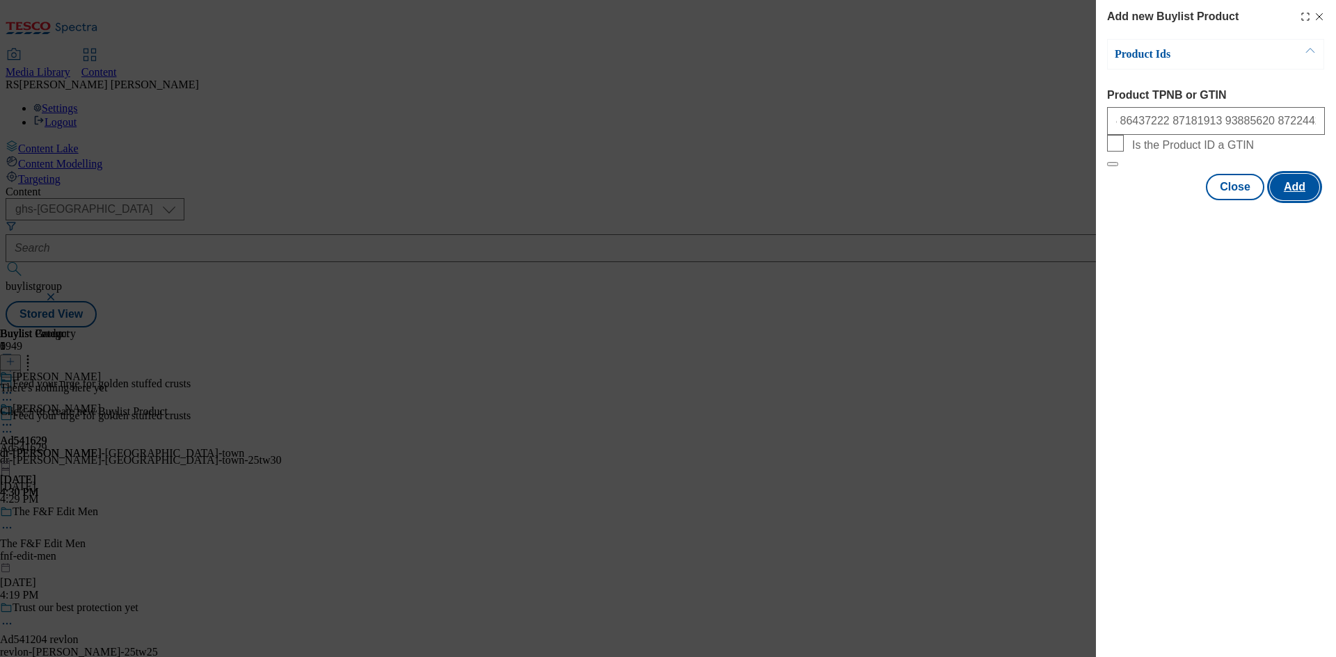
click at [1294, 200] on button "Add" at bounding box center [1294, 187] width 49 height 26
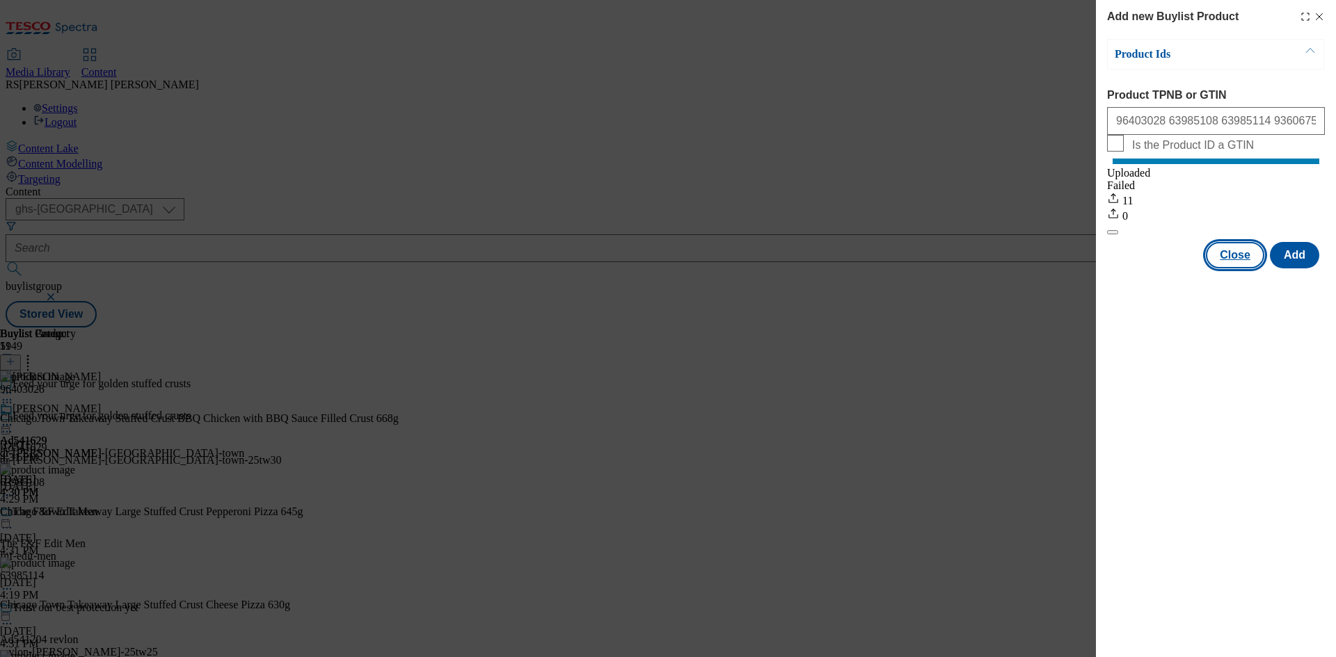
click at [1238, 269] on button "Close" at bounding box center [1235, 255] width 58 height 26
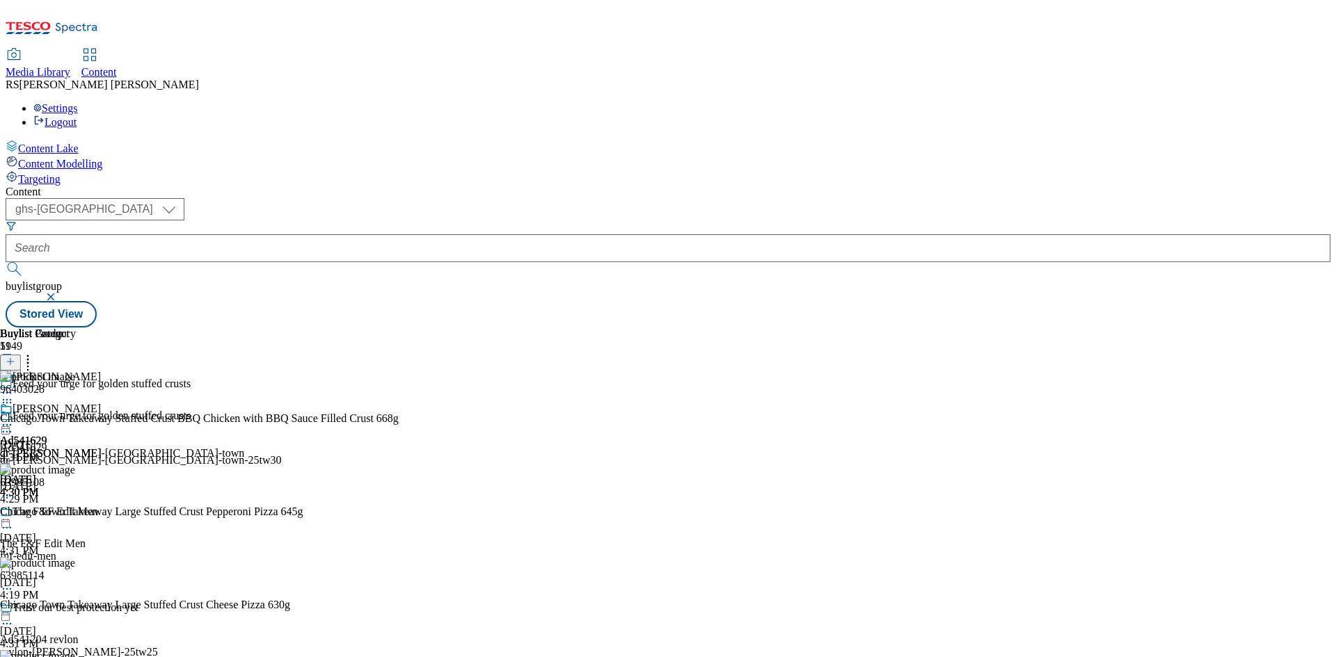
click at [14, 425] on icon at bounding box center [7, 432] width 14 height 14
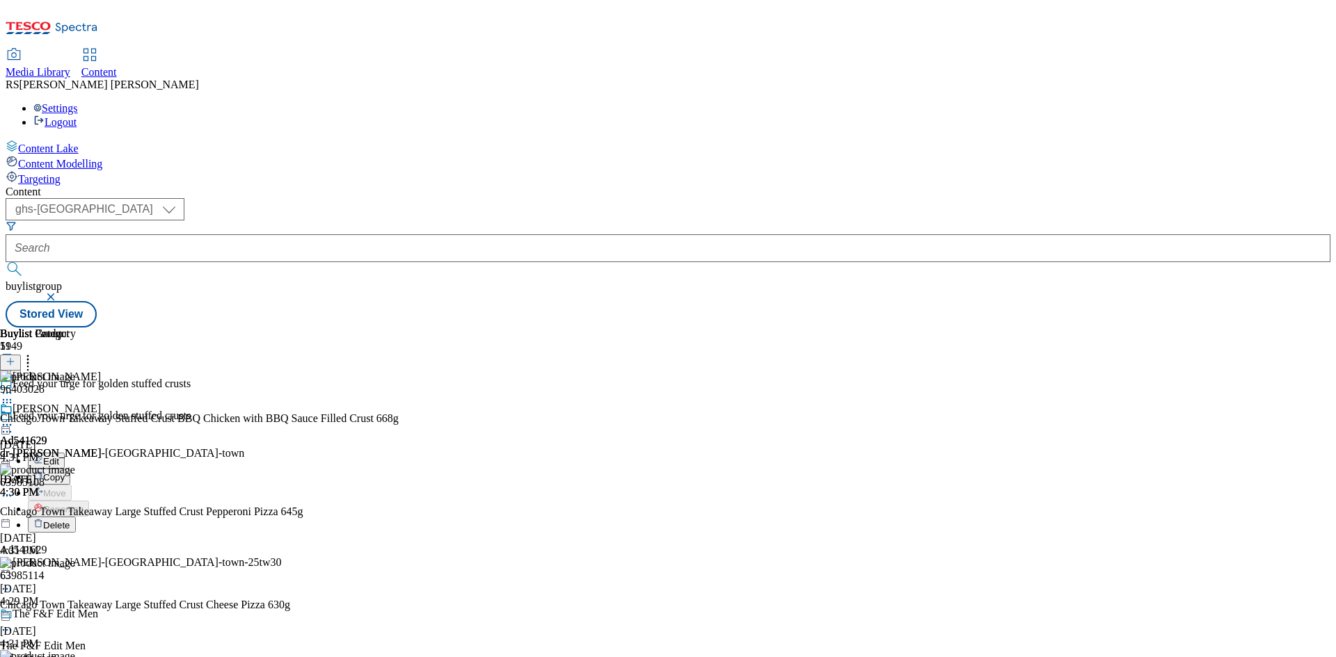
click at [59, 456] on span "Edit" at bounding box center [51, 461] width 16 height 10
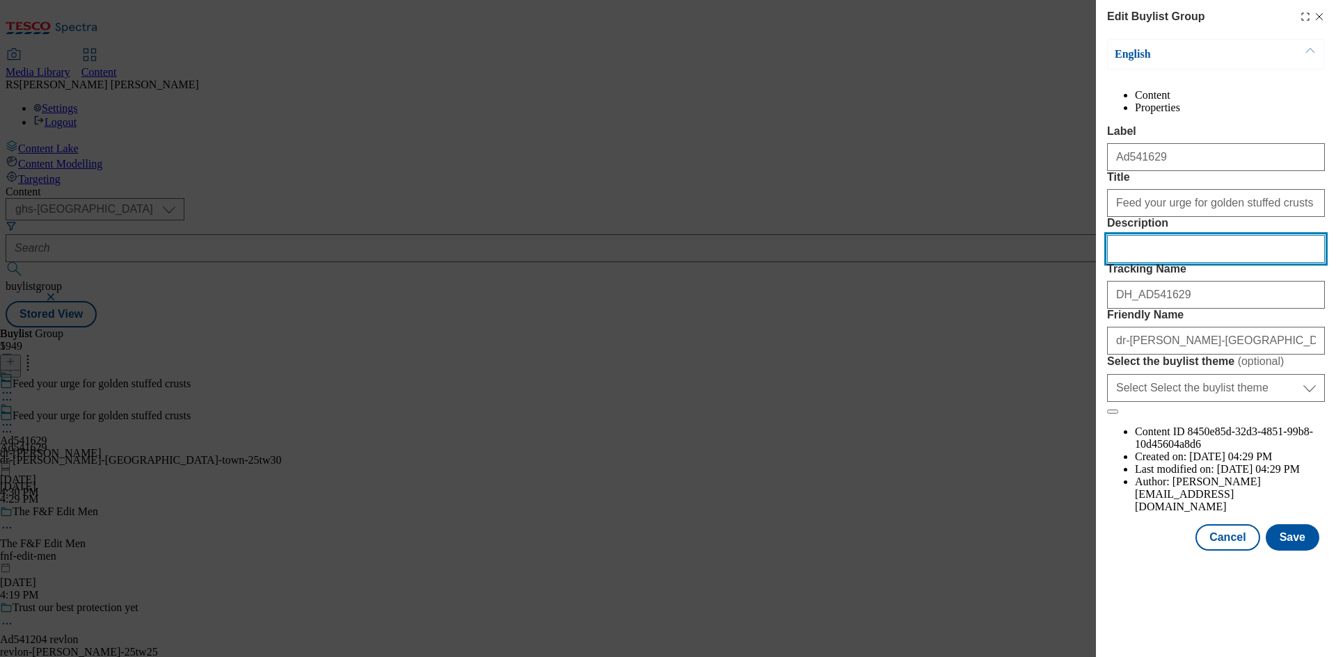
click at [1183, 263] on input "Description" at bounding box center [1216, 249] width 218 height 28
paste input "Chicago Town Takeaway Stuffed Crust BBQ Chicken with BBQ Sauce Filled Crust 668g"
type input "Chicago Town Takeaway Stuffed Crust BBQ Chicken with BBQ Sauce Filled Crust 668g"
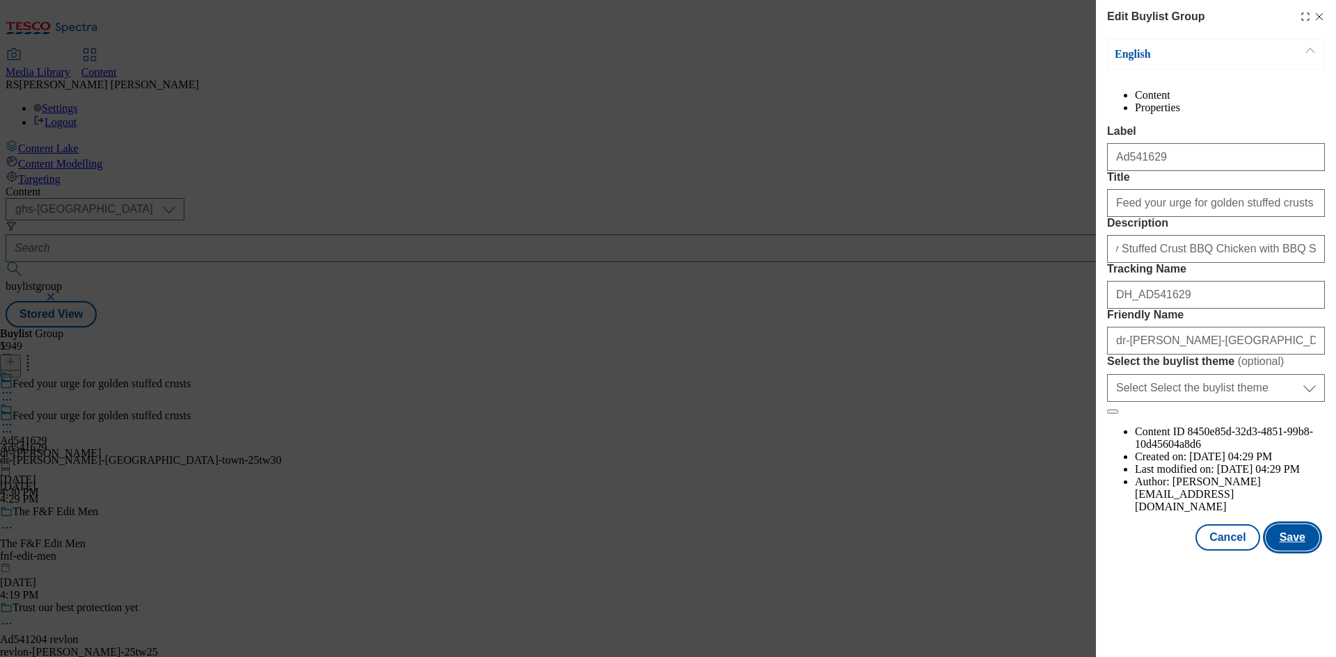
click at [1297, 551] on button "Save" at bounding box center [1292, 538] width 54 height 26
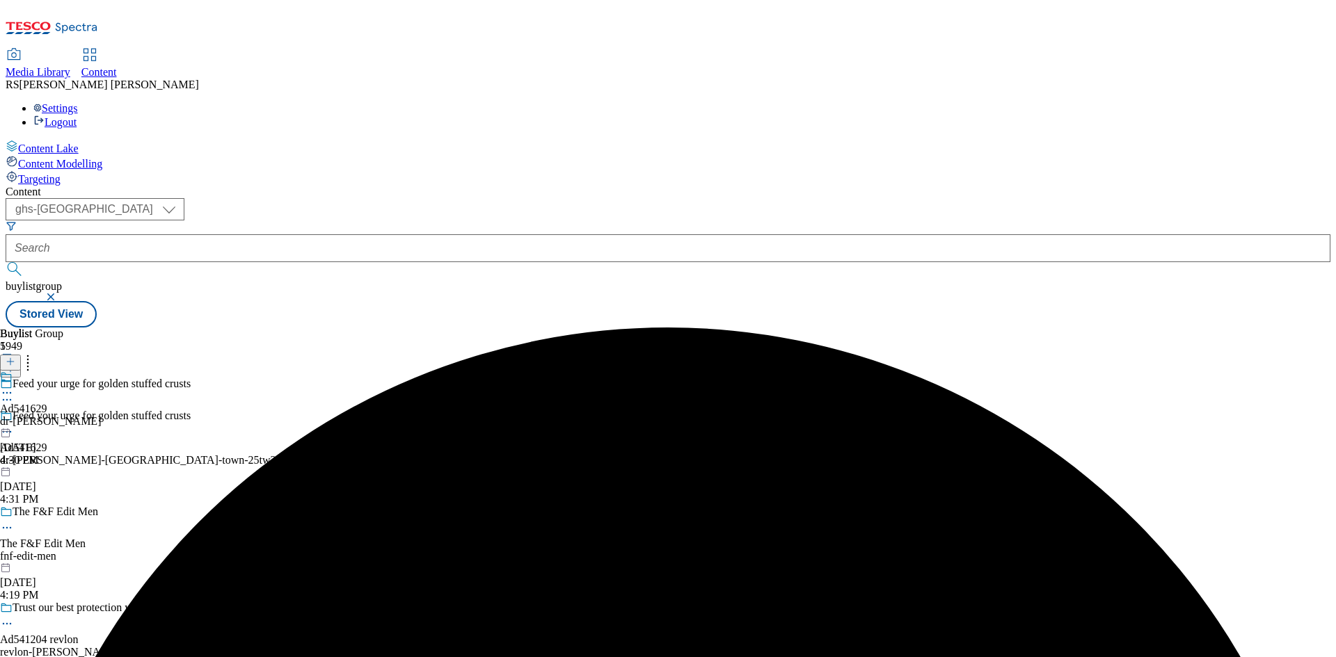
click at [14, 386] on icon at bounding box center [7, 393] width 14 height 14
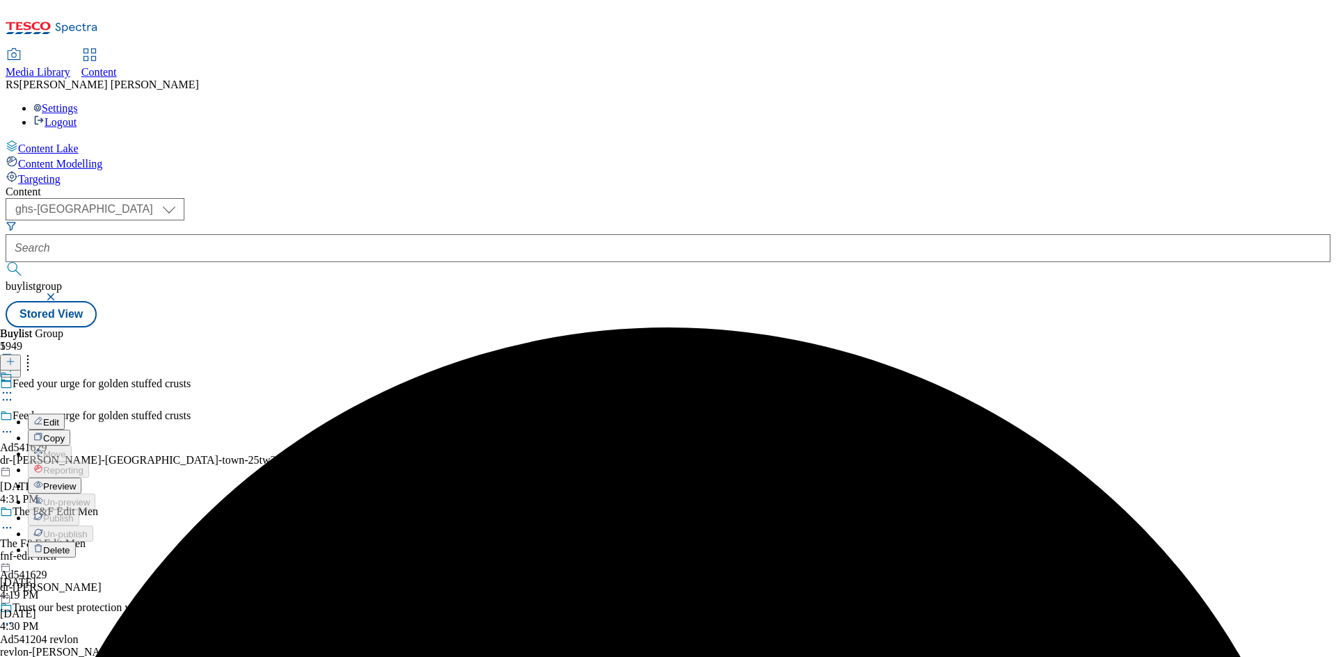
click at [65, 414] on button "Edit" at bounding box center [46, 422] width 37 height 16
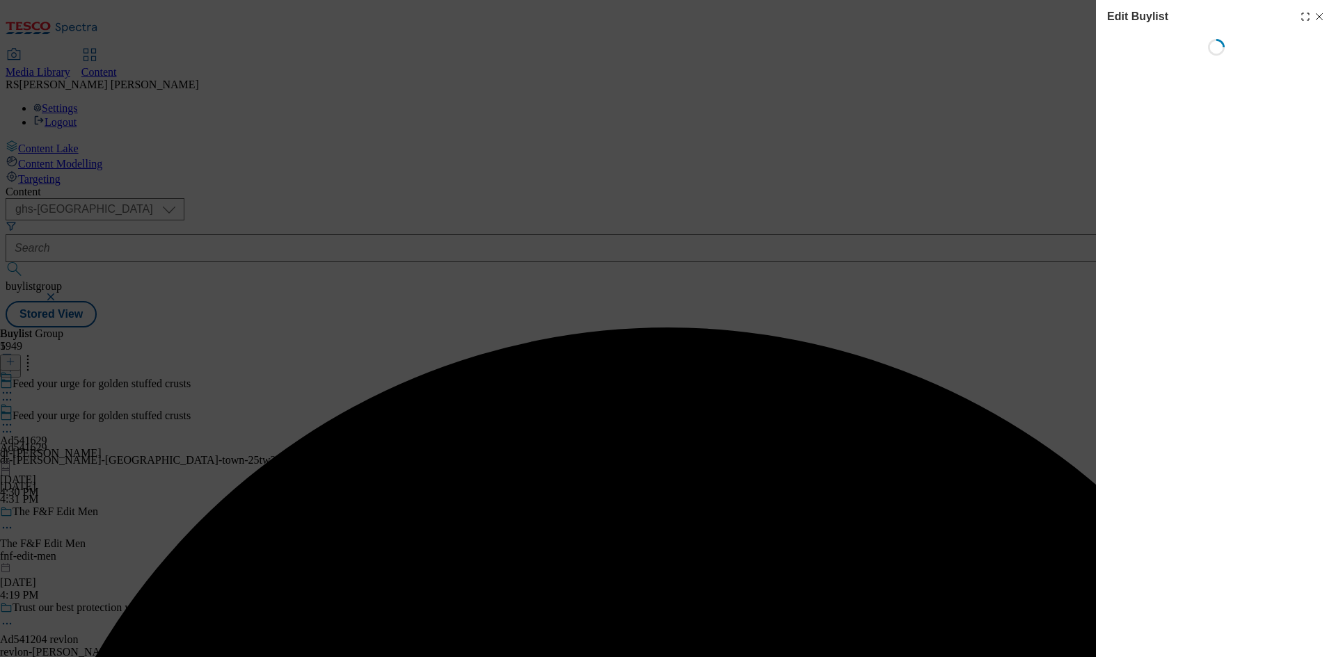
select select "tactical"
select select "supplier funded short term 1-3 weeks"
select select "dunnhumby"
select select "Banner"
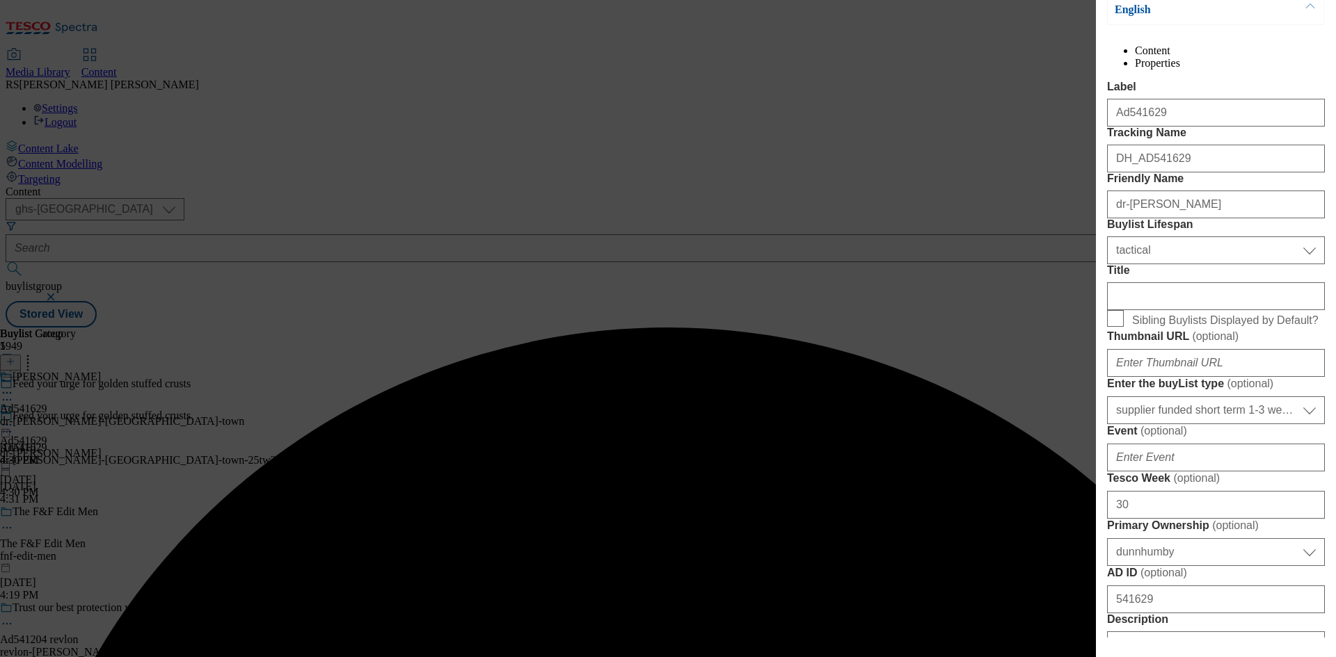
scroll to position [487, 0]
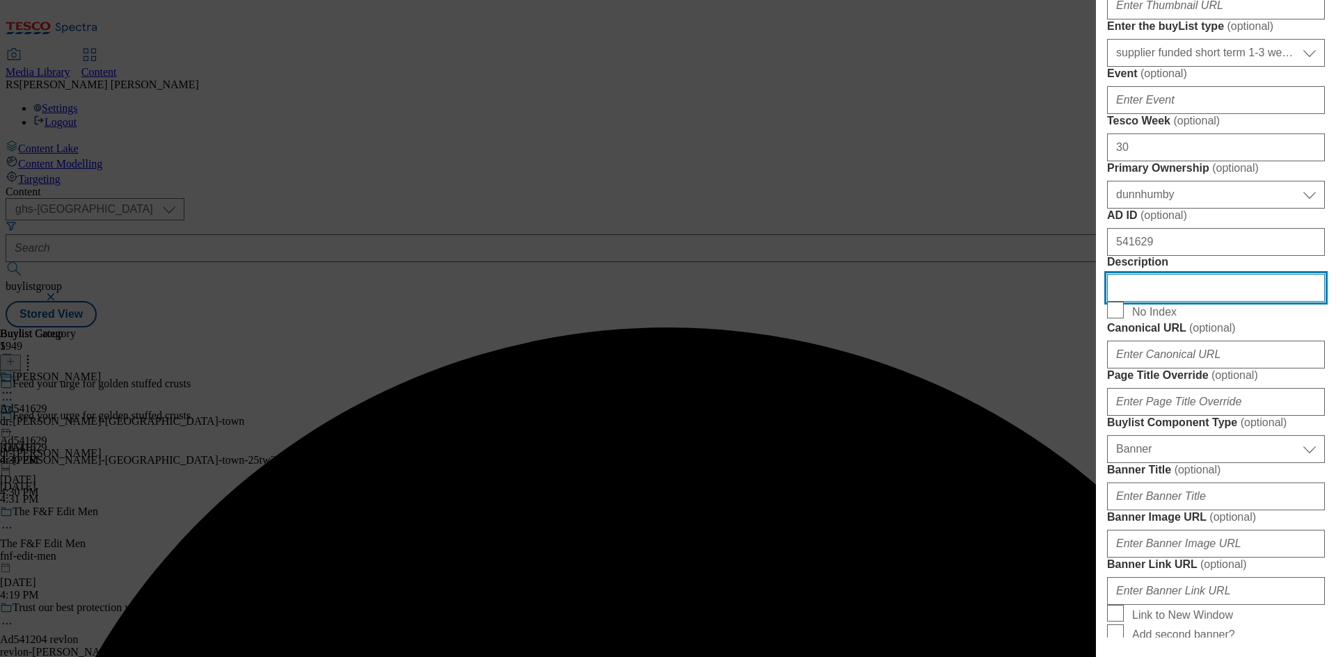
click at [1189, 302] on input "Description" at bounding box center [1216, 288] width 218 height 28
paste input "Chicago Town Takeaway Stuffed Crust BBQ Chicken with BBQ Sauce Filled Crust 668g"
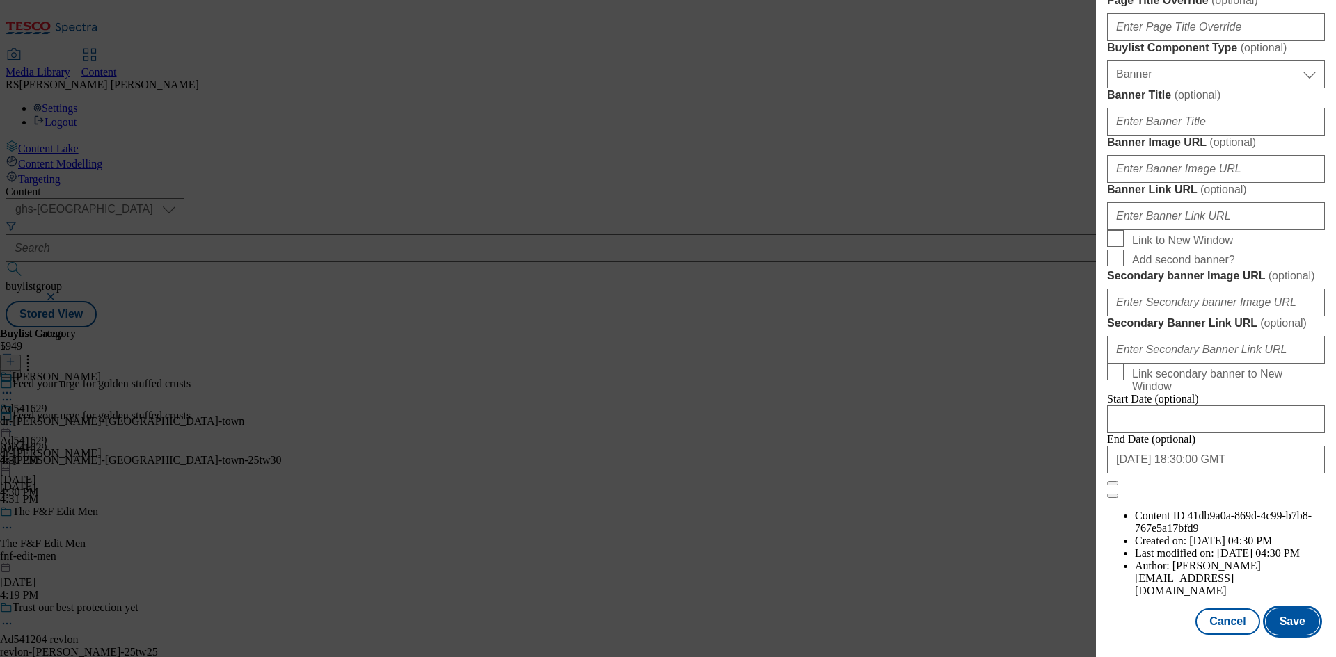
scroll to position [1366, 0]
type input "Chicago Town Takeaway Stuffed Crust BBQ Chicken with BBQ Sauce Filled Crust 668g"
click at [1285, 620] on button "Save" at bounding box center [1292, 622] width 54 height 26
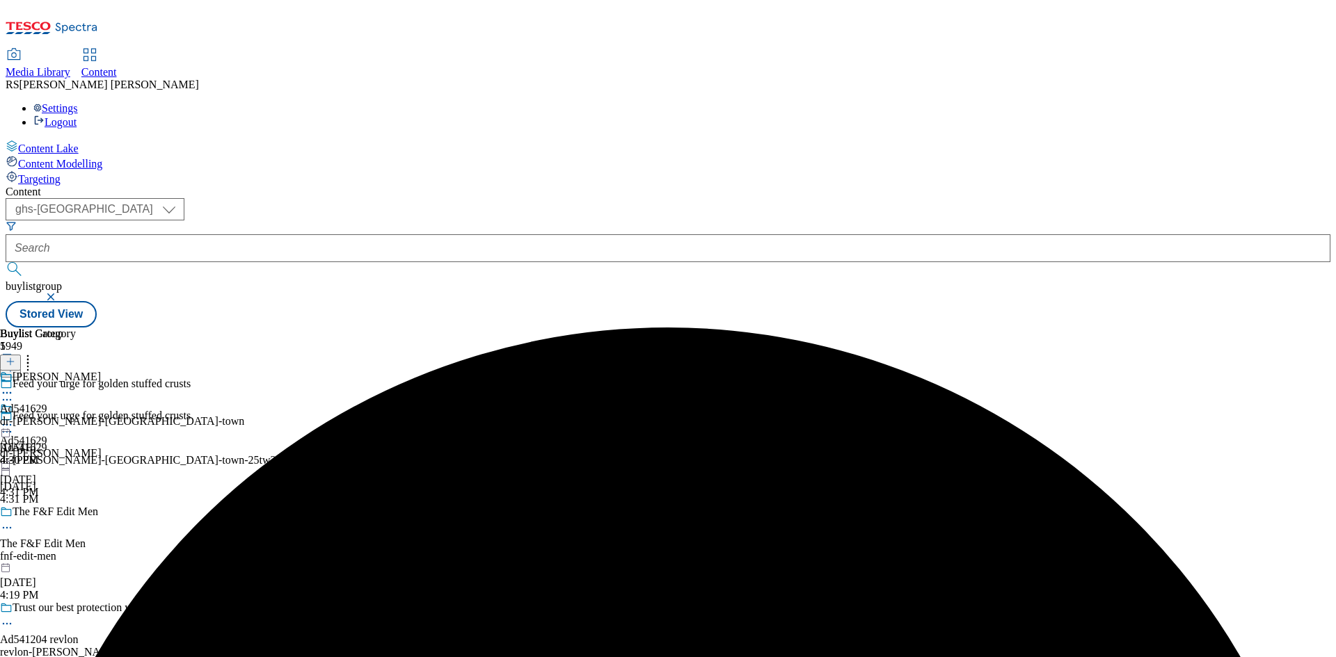
click at [14, 386] on icon at bounding box center [7, 393] width 14 height 14
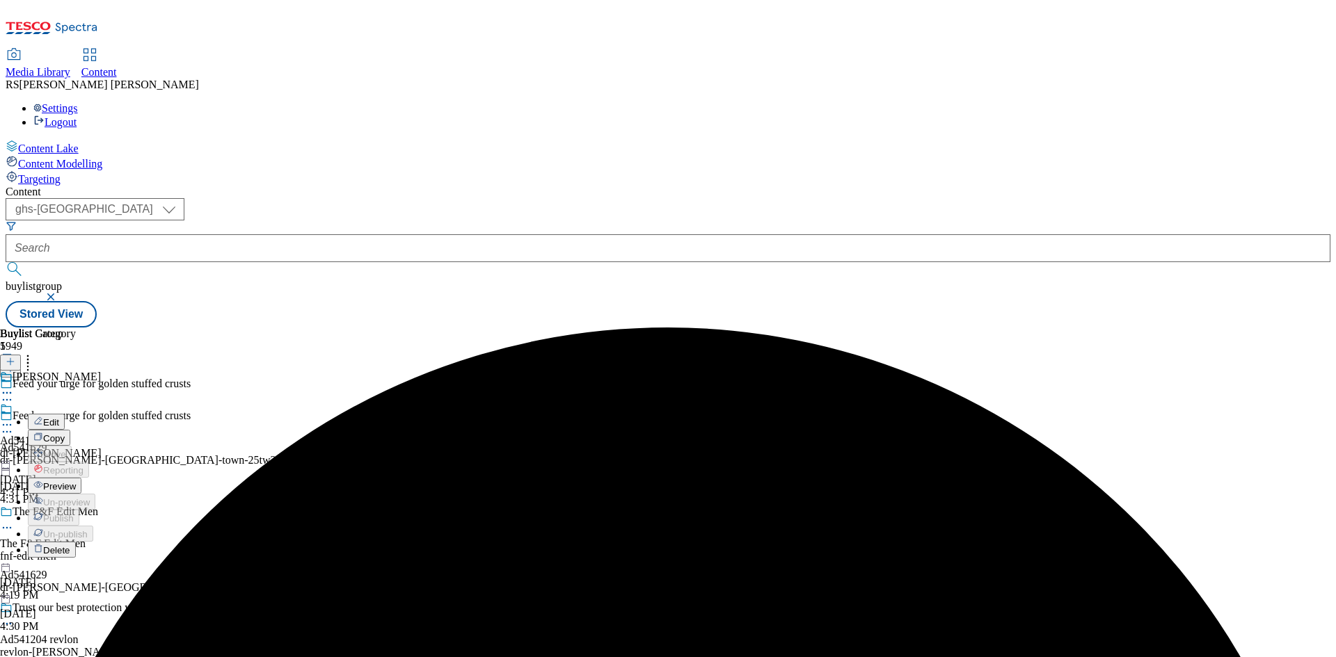
click at [59, 417] on span "Edit" at bounding box center [51, 422] width 16 height 10
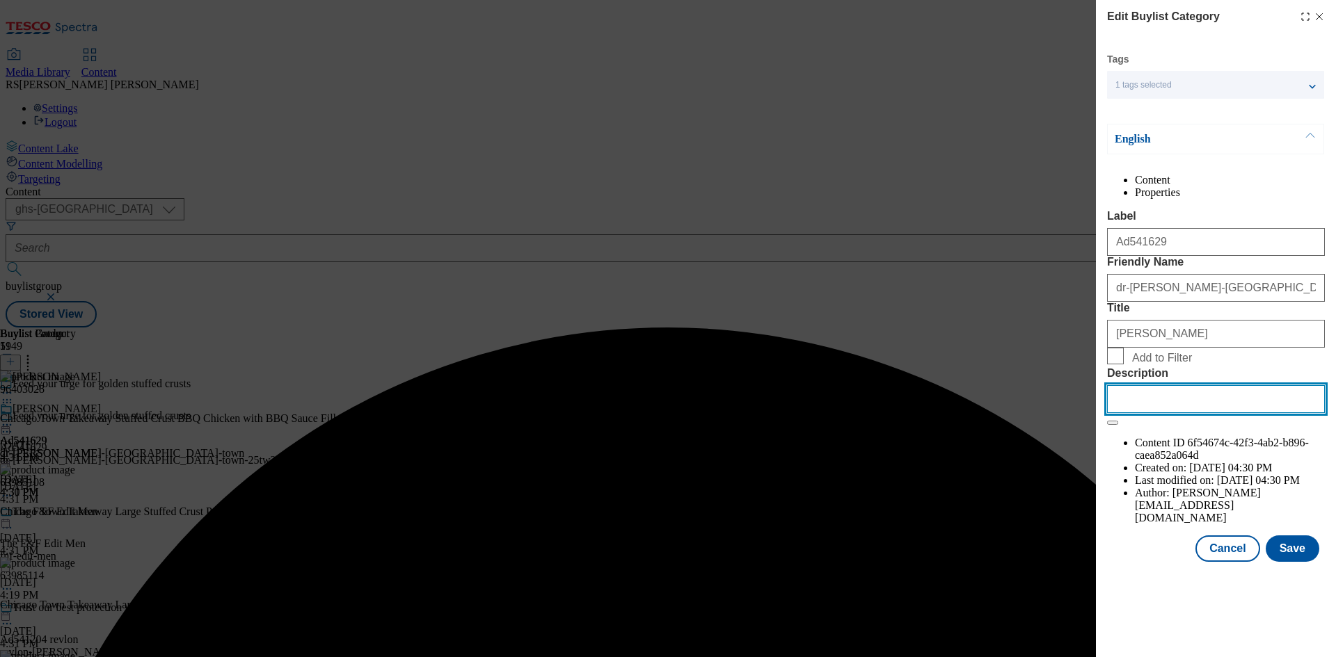
click at [1181, 413] on input "Description" at bounding box center [1216, 399] width 218 height 28
paste input "Chicago Town Takeaway Stuffed Crust BBQ Chicken with BBQ Sauce Filled Crust 668g"
type input "Chicago Town Takeaway Stuffed Crust BBQ Chicken with BBQ Sauce Filled Crust 668g"
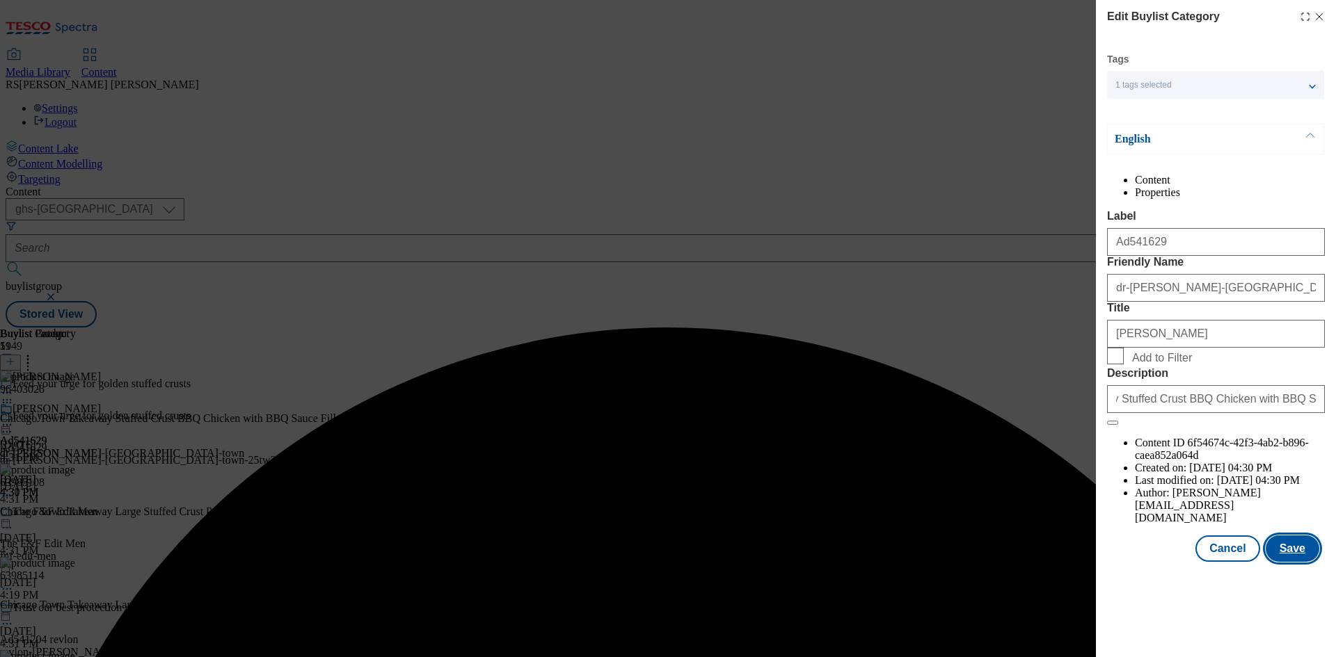
click at [1290, 562] on button "Save" at bounding box center [1292, 549] width 54 height 26
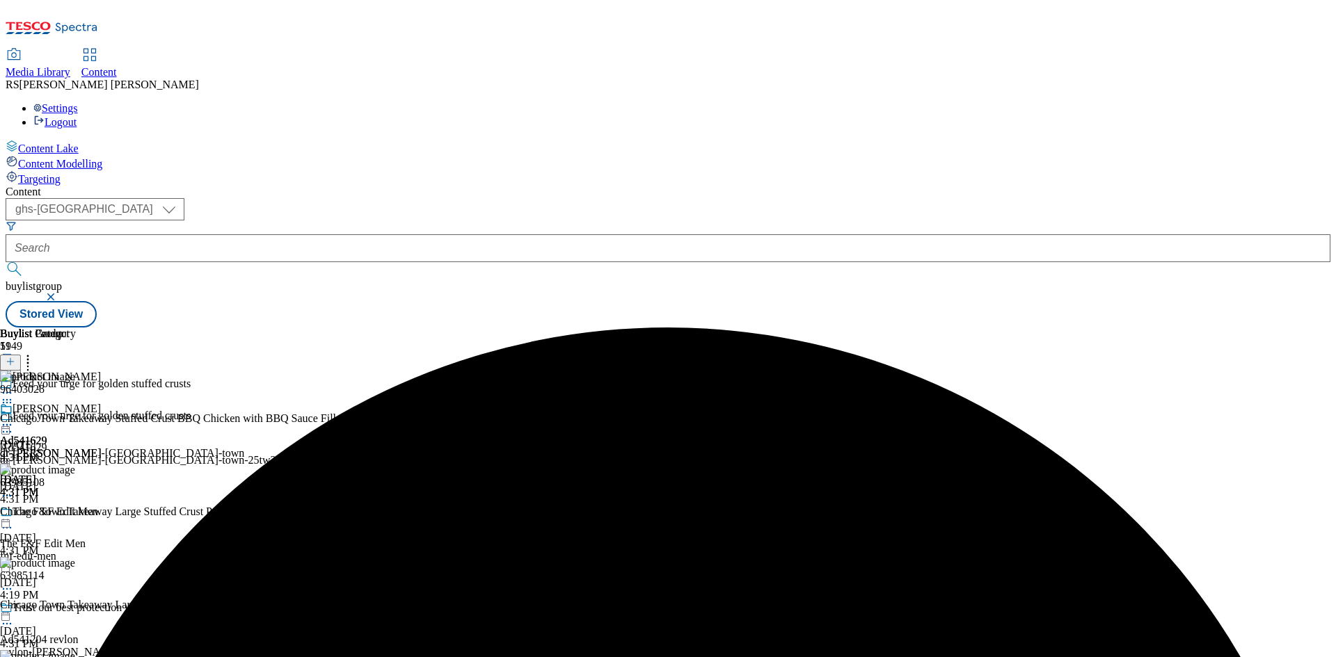
click at [14, 418] on icon at bounding box center [7, 425] width 14 height 14
click at [76, 513] on span "Preview" at bounding box center [59, 518] width 33 height 10
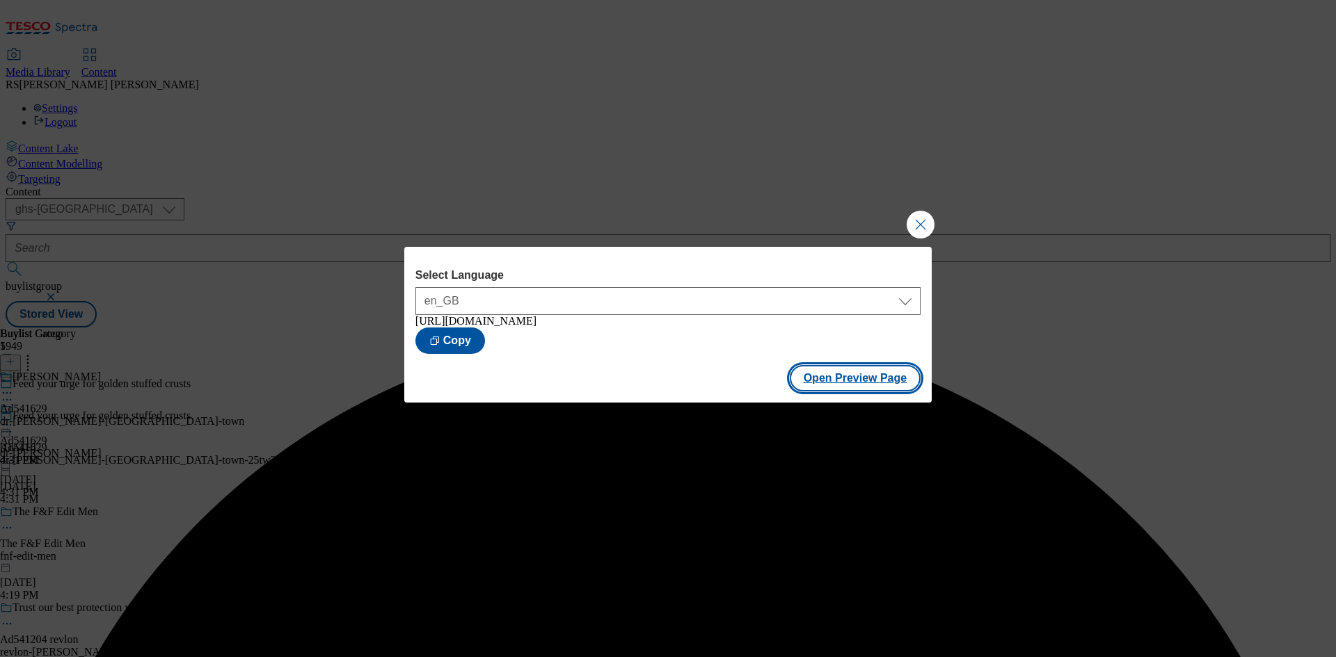
click at [858, 375] on button "Open Preview Page" at bounding box center [855, 378] width 131 height 26
click at [928, 216] on button "Close Modal" at bounding box center [920, 225] width 28 height 28
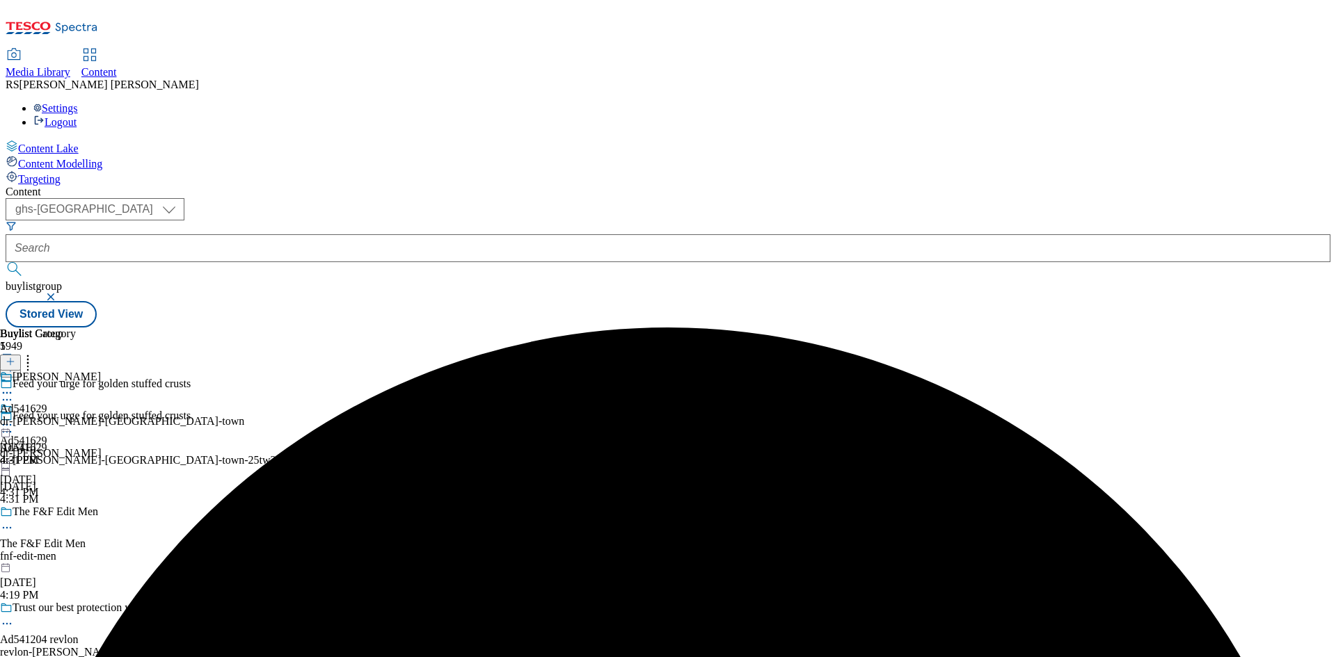
click at [14, 418] on icon at bounding box center [7, 425] width 14 height 14
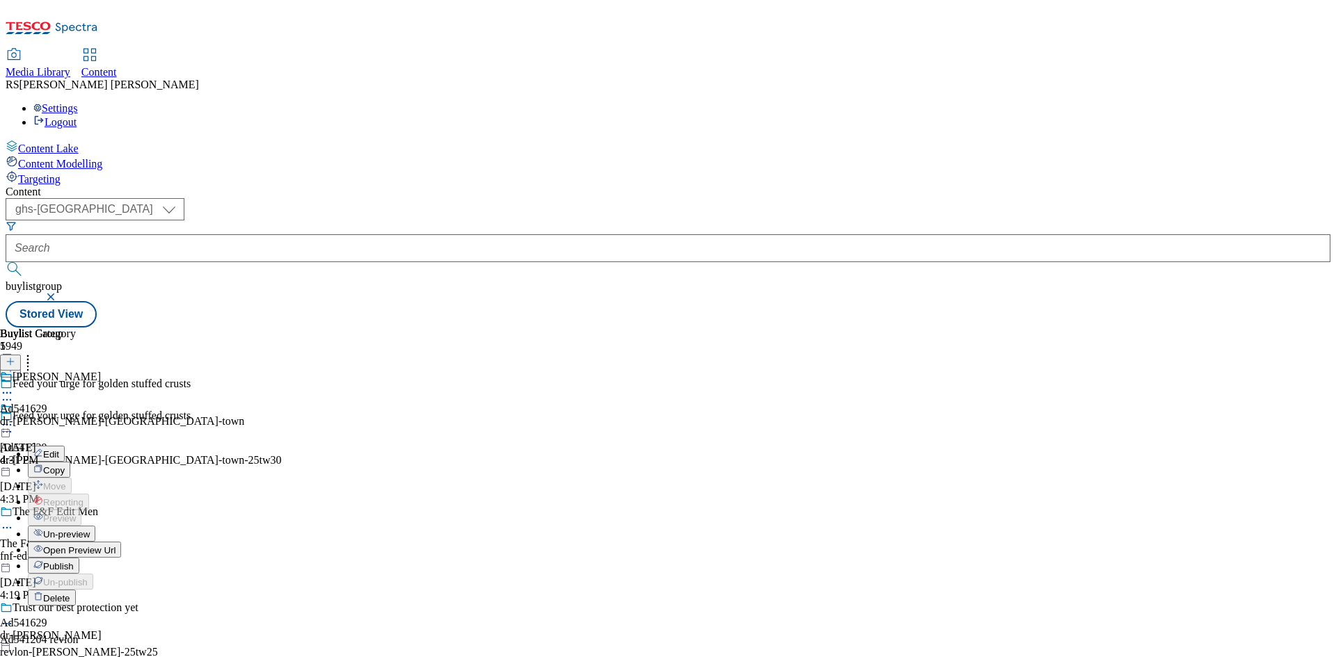
click at [79, 558] on button "Publish" at bounding box center [53, 566] width 51 height 16
